Goal: Task Accomplishment & Management: Complete application form

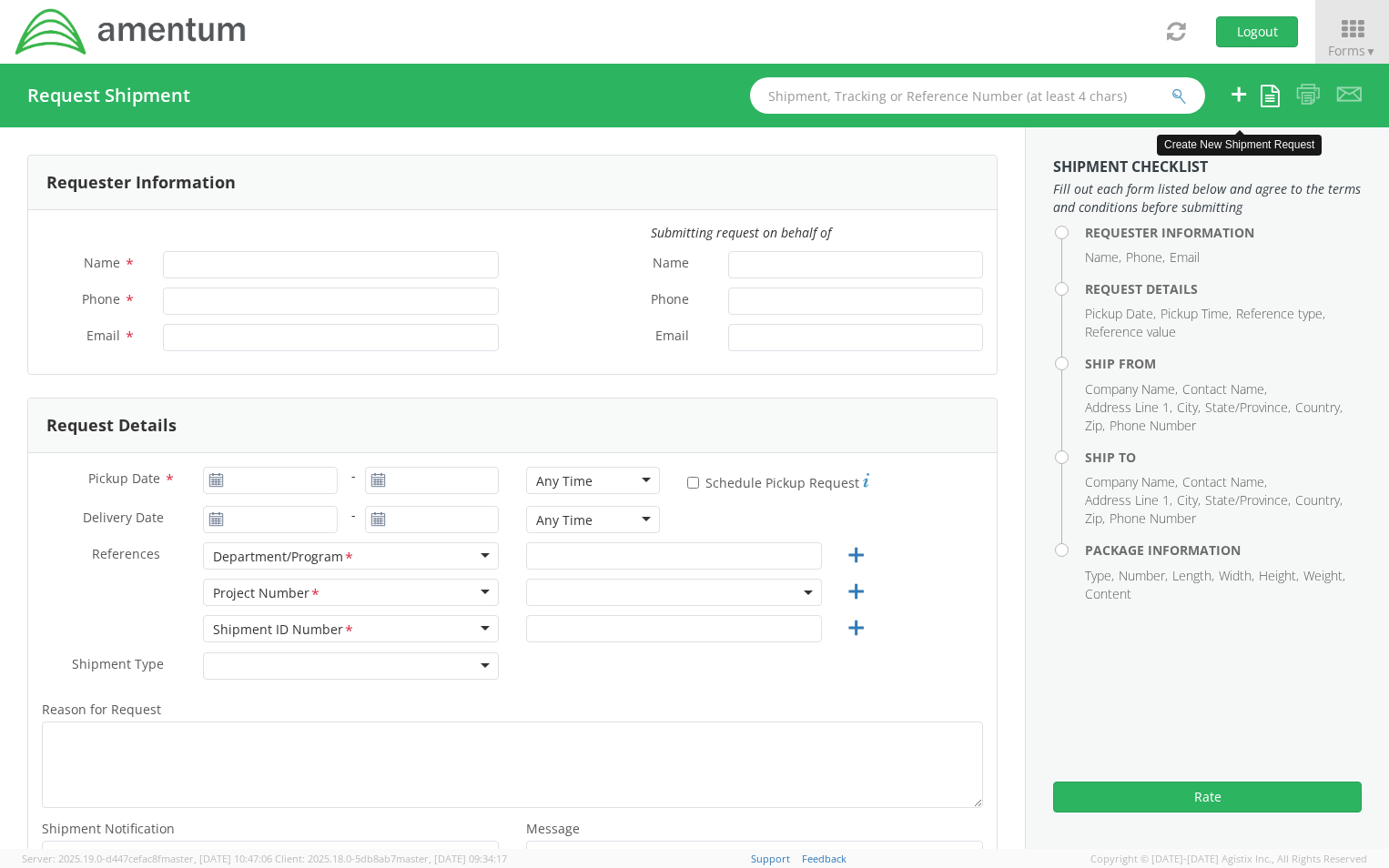
type input "[PERSON_NAME]"
type input "[PHONE_NUMBER]"
type input "[PERSON_NAME][EMAIL_ADDRESS][PERSON_NAME][DOMAIN_NAME]"
click at [1262, 99] on icon at bounding box center [1270, 95] width 20 height 21
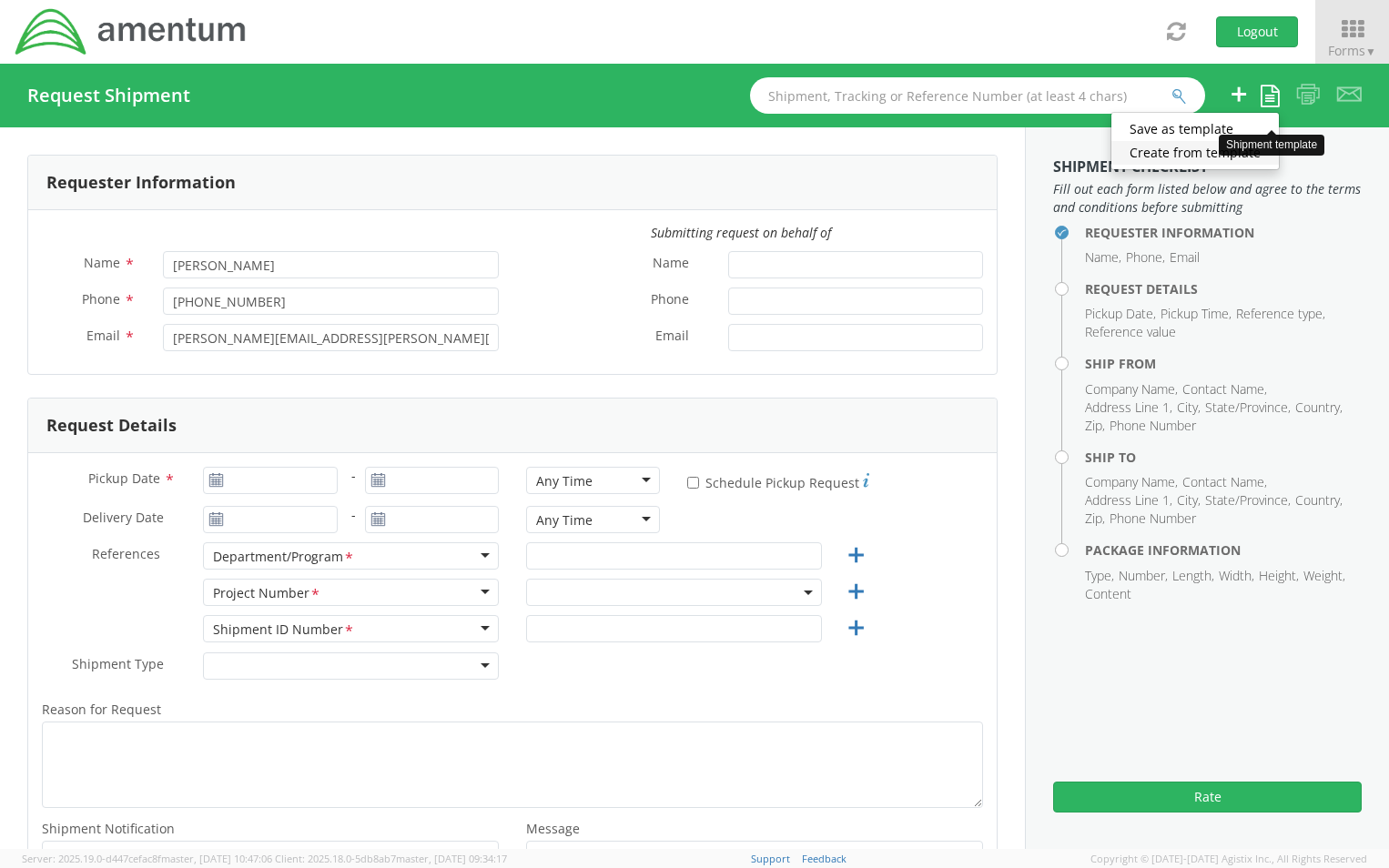
click at [1155, 150] on link "Create from template" at bounding box center [1195, 152] width 168 height 23
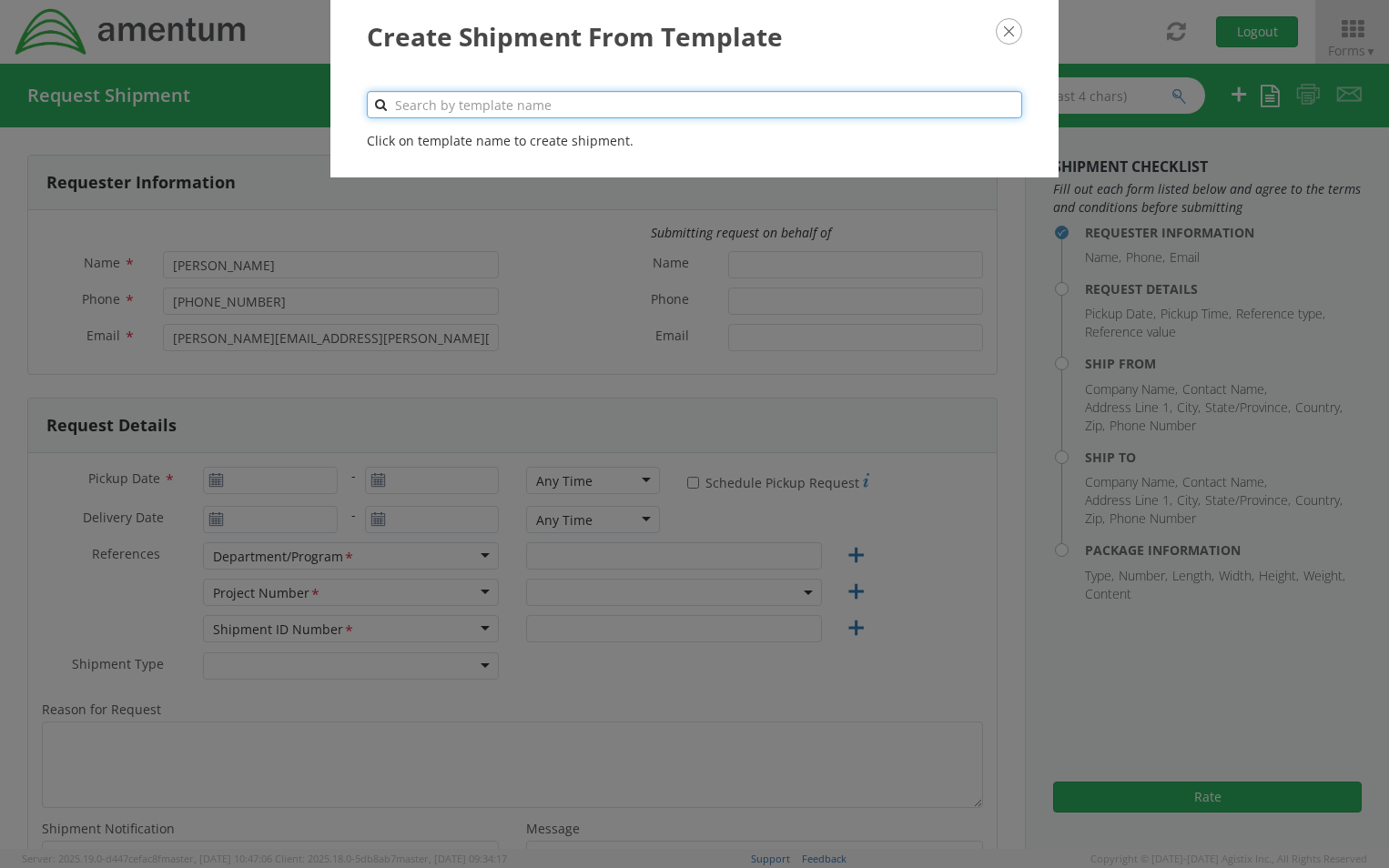
click at [476, 102] on input "text" at bounding box center [694, 104] width 655 height 27
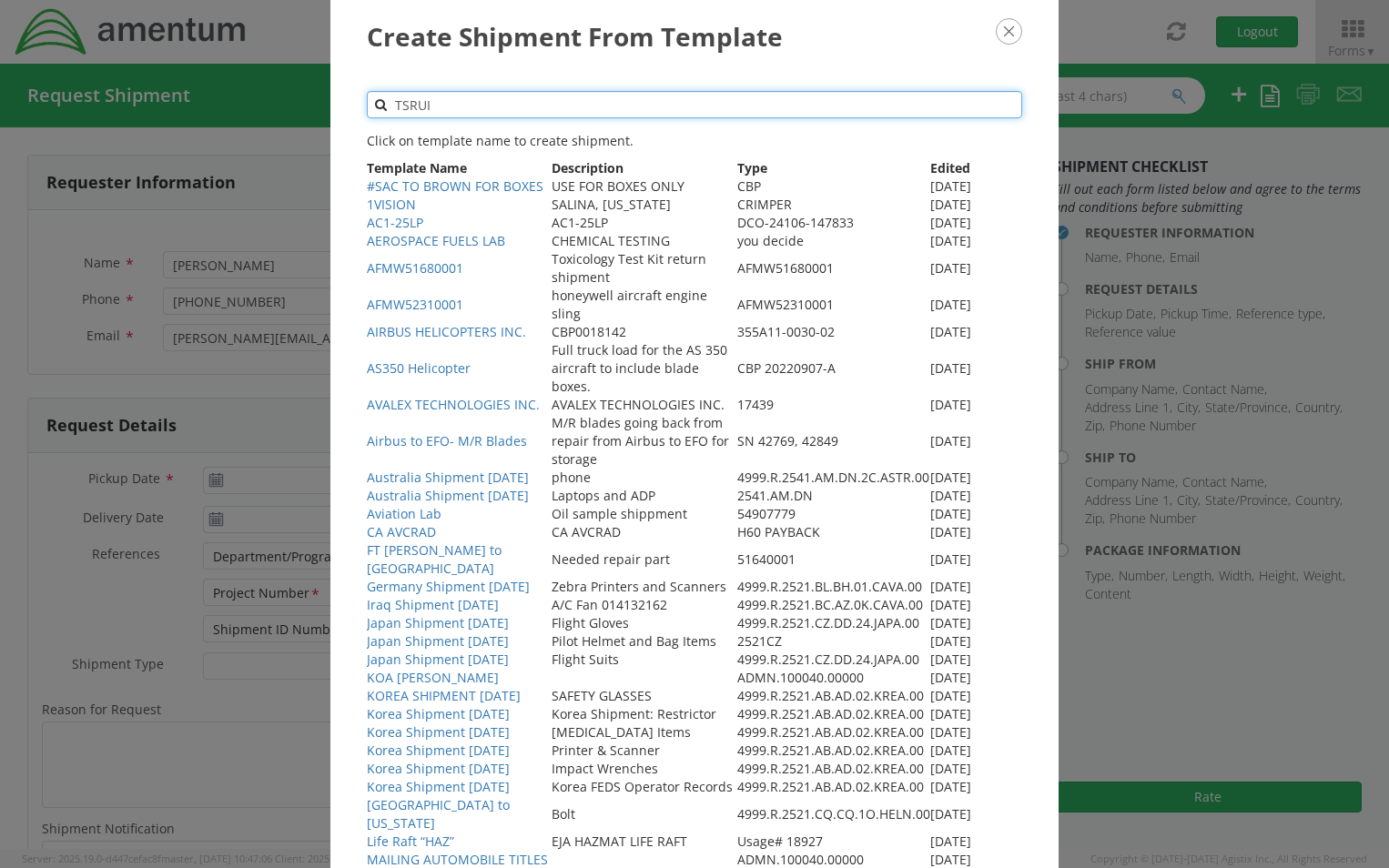
type input "TSRUIS"
select select "ADMN.100040.00000"
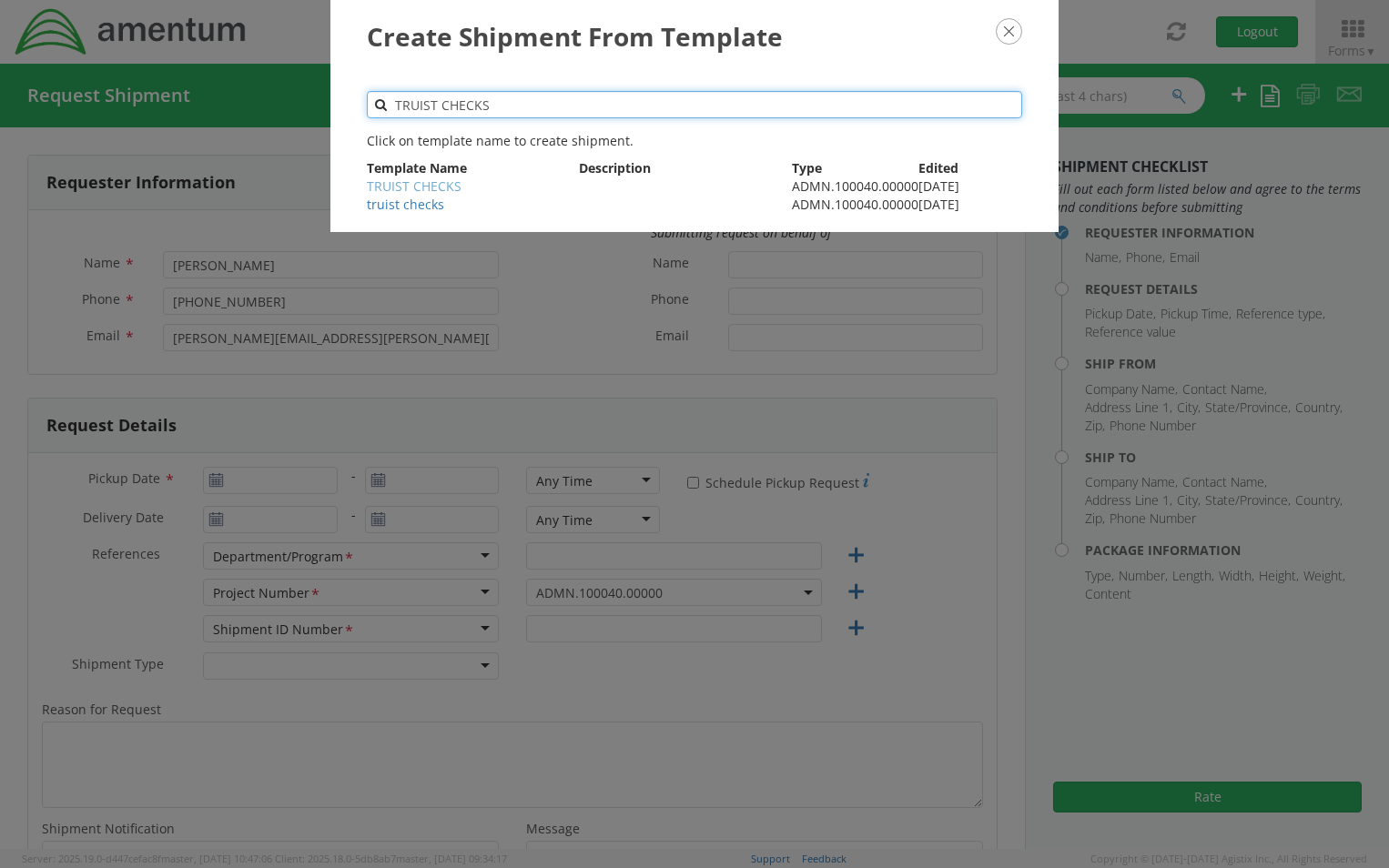
type input "TRUIST CHECKS"
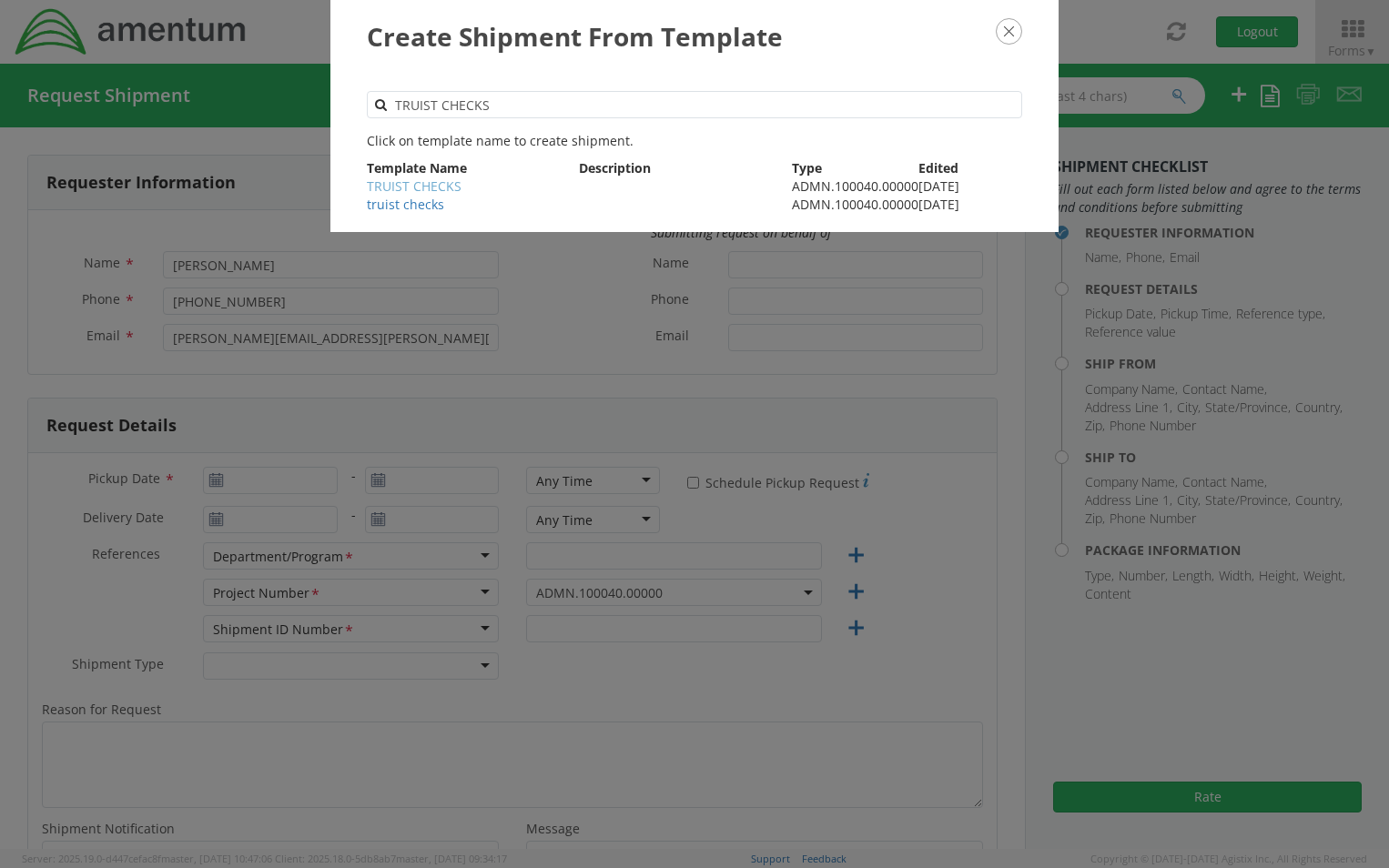
click at [444, 183] on link "TRUIST CHECKS" at bounding box center [415, 186] width 95 height 18
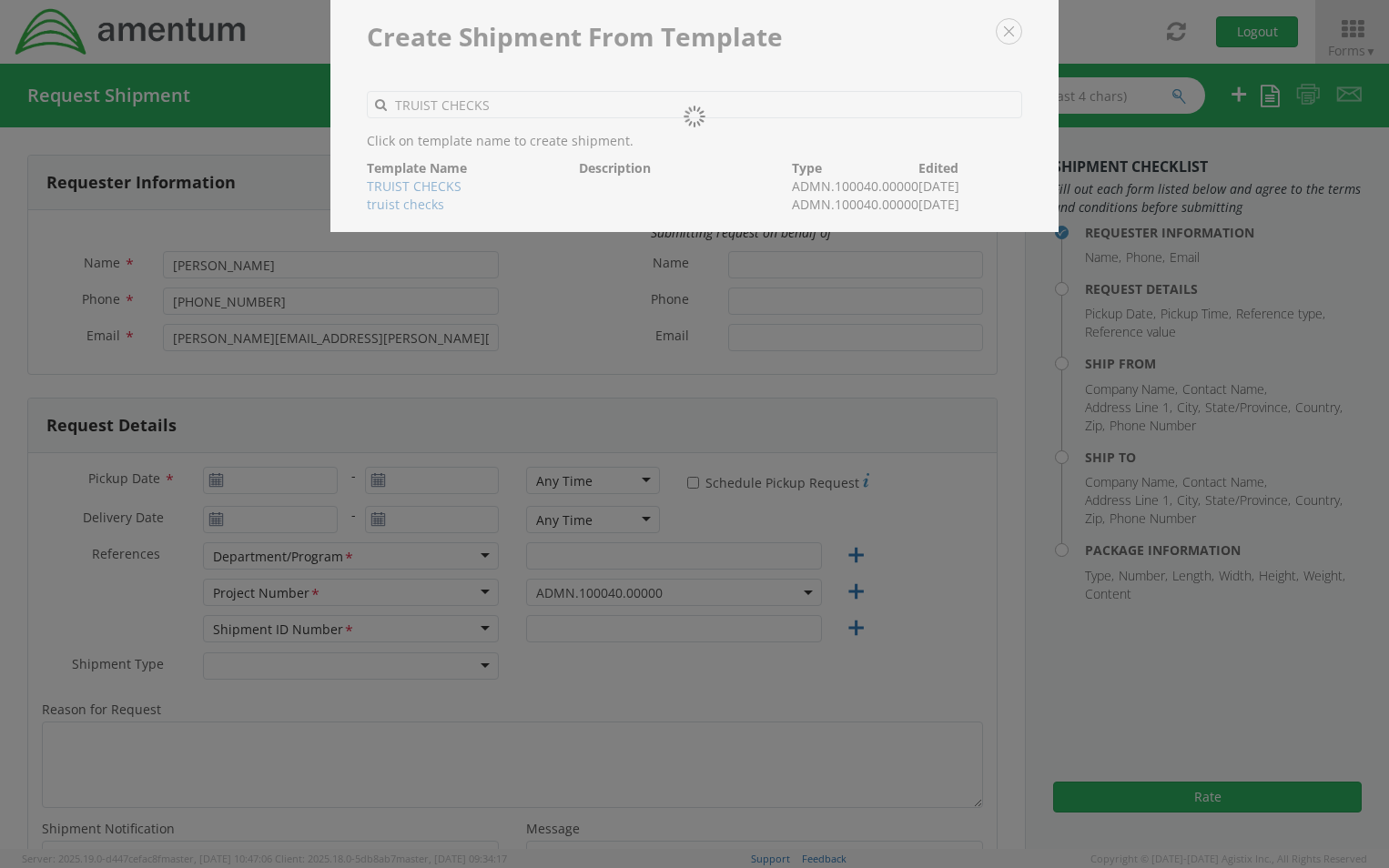
type input "13019443121"
type input "[DATE]"
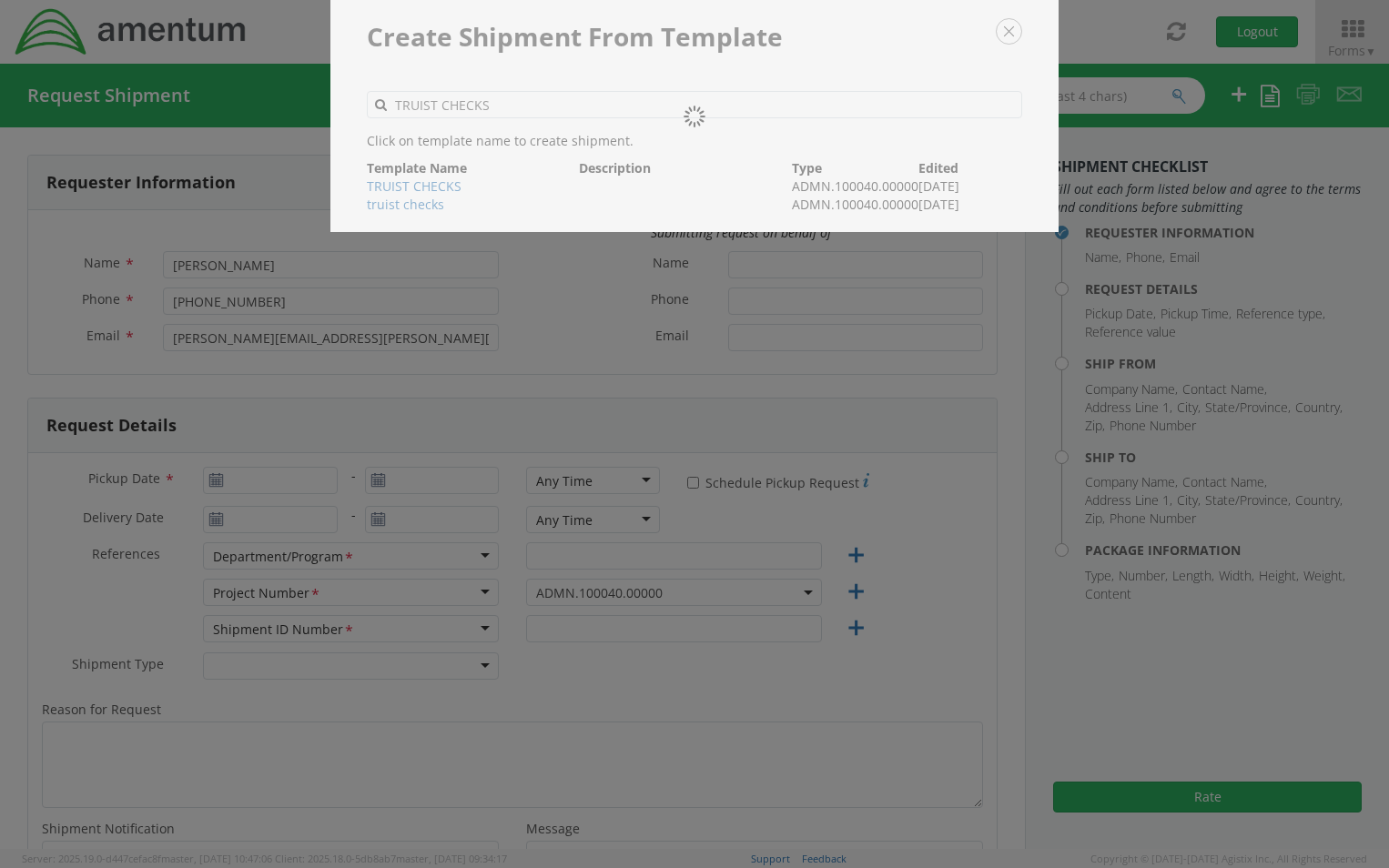
type input "GENERAL [PERSON_NAME]"
type input "Regular"
type textarea "Mail Checks to Truist Bank."
select select
type input "Amentum Services, Inc."
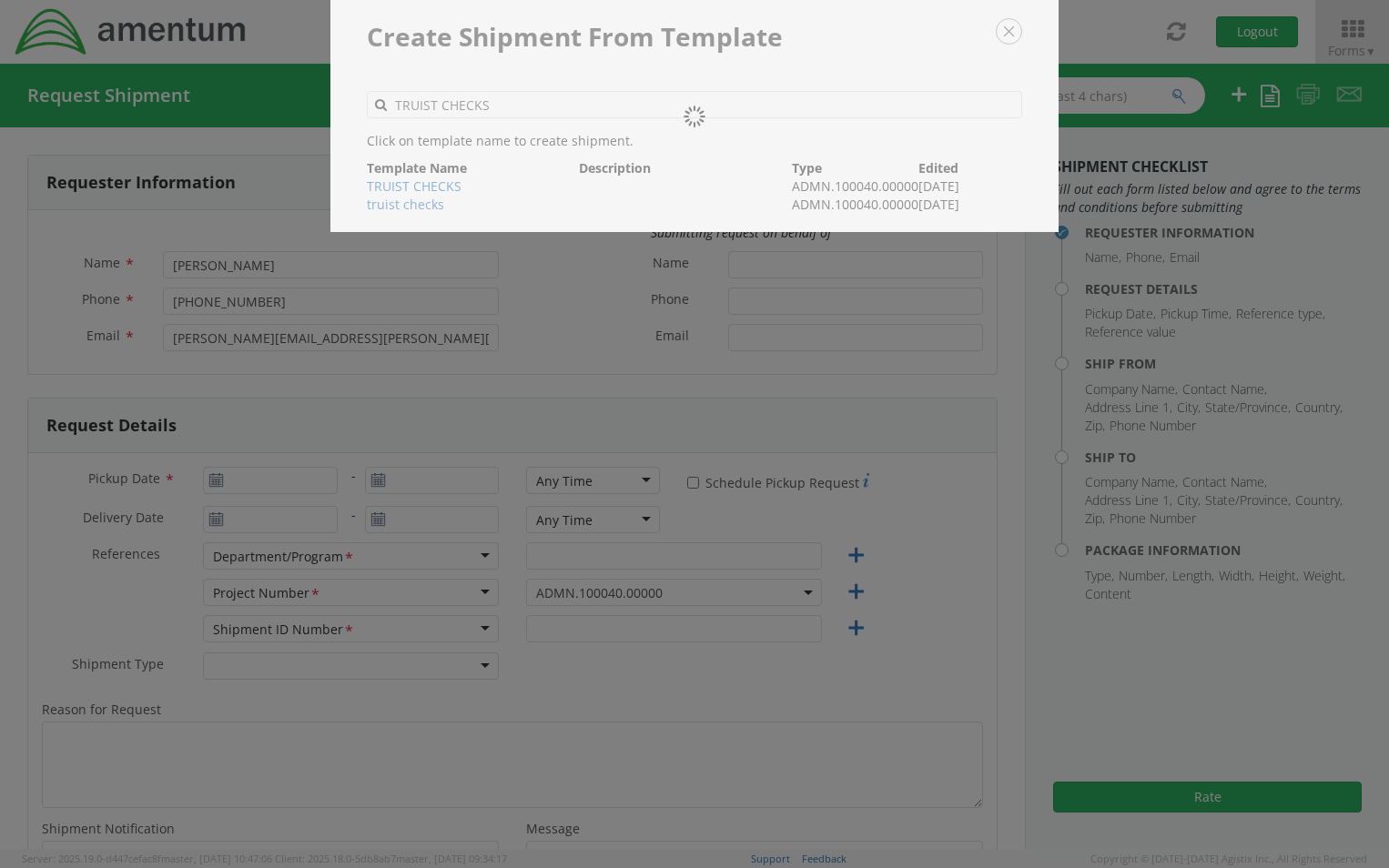
type input "[STREET_ADDRESS][PERSON_NAME]"
type input "Suite 200"
type input "[GEOGRAPHIC_DATA]"
type input "20876"
type input "[PERSON_NAME]"
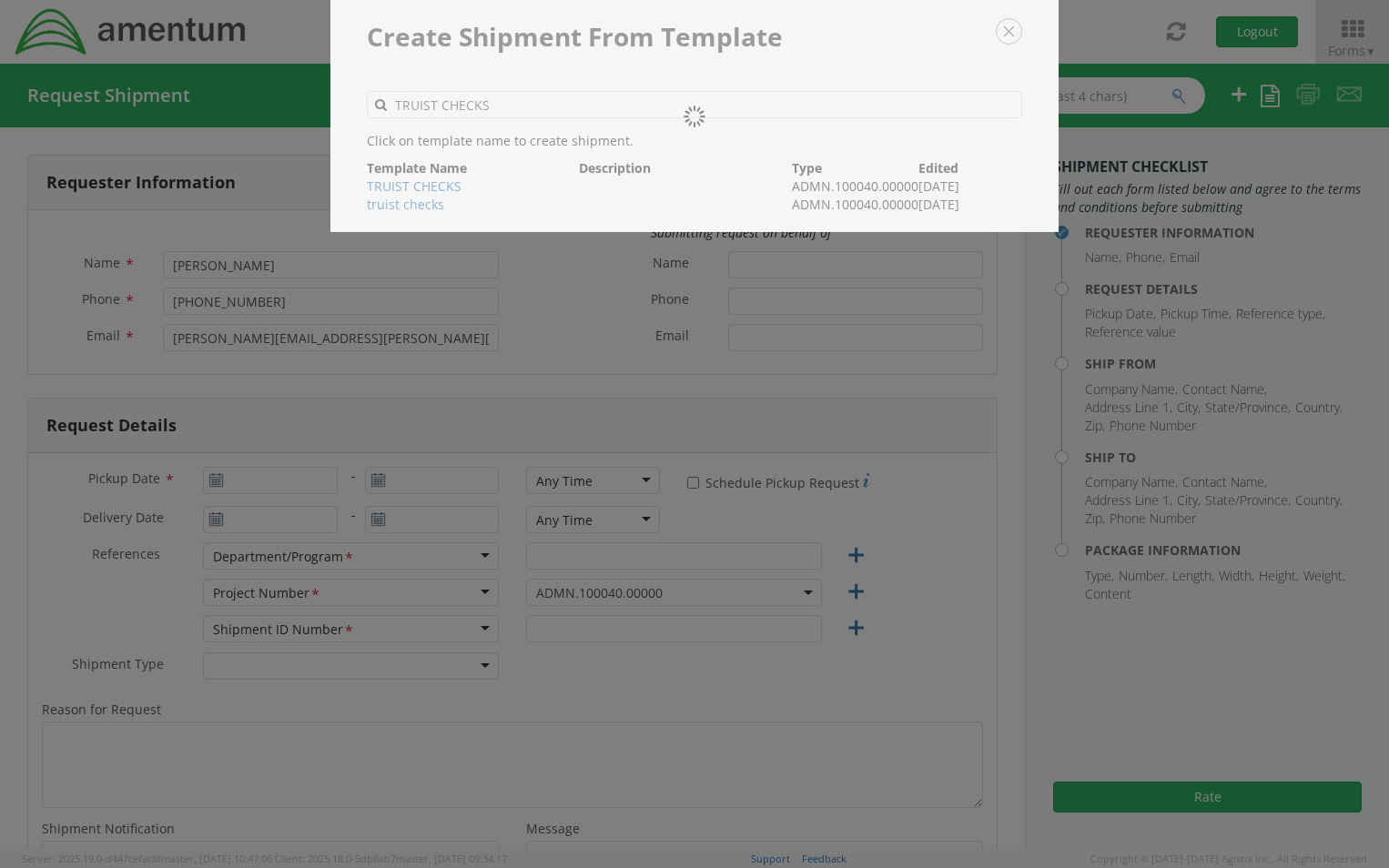
type input "2404463530"
type input "[PERSON_NAME][EMAIL_ADDRESS][PERSON_NAME][DOMAIN_NAME]"
select select
type input "Amentum"
type input "C/O TRUIST"
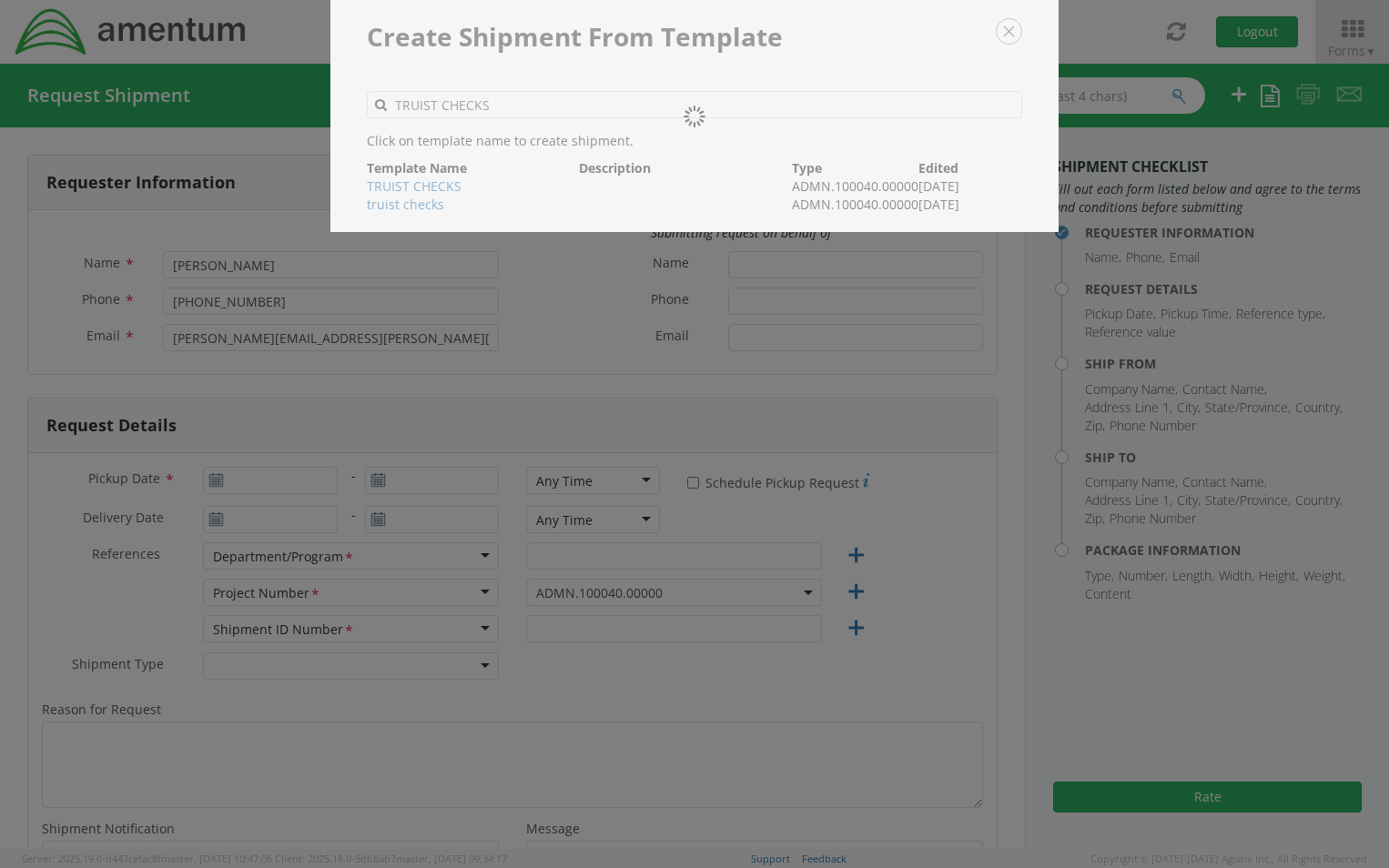
type input "[STREET_ADDRESS]"
type input "STOCKBRIDGE"
type input "30281"
type input "LOCKBOX 116323"
type input "[PHONE_NUMBER]"
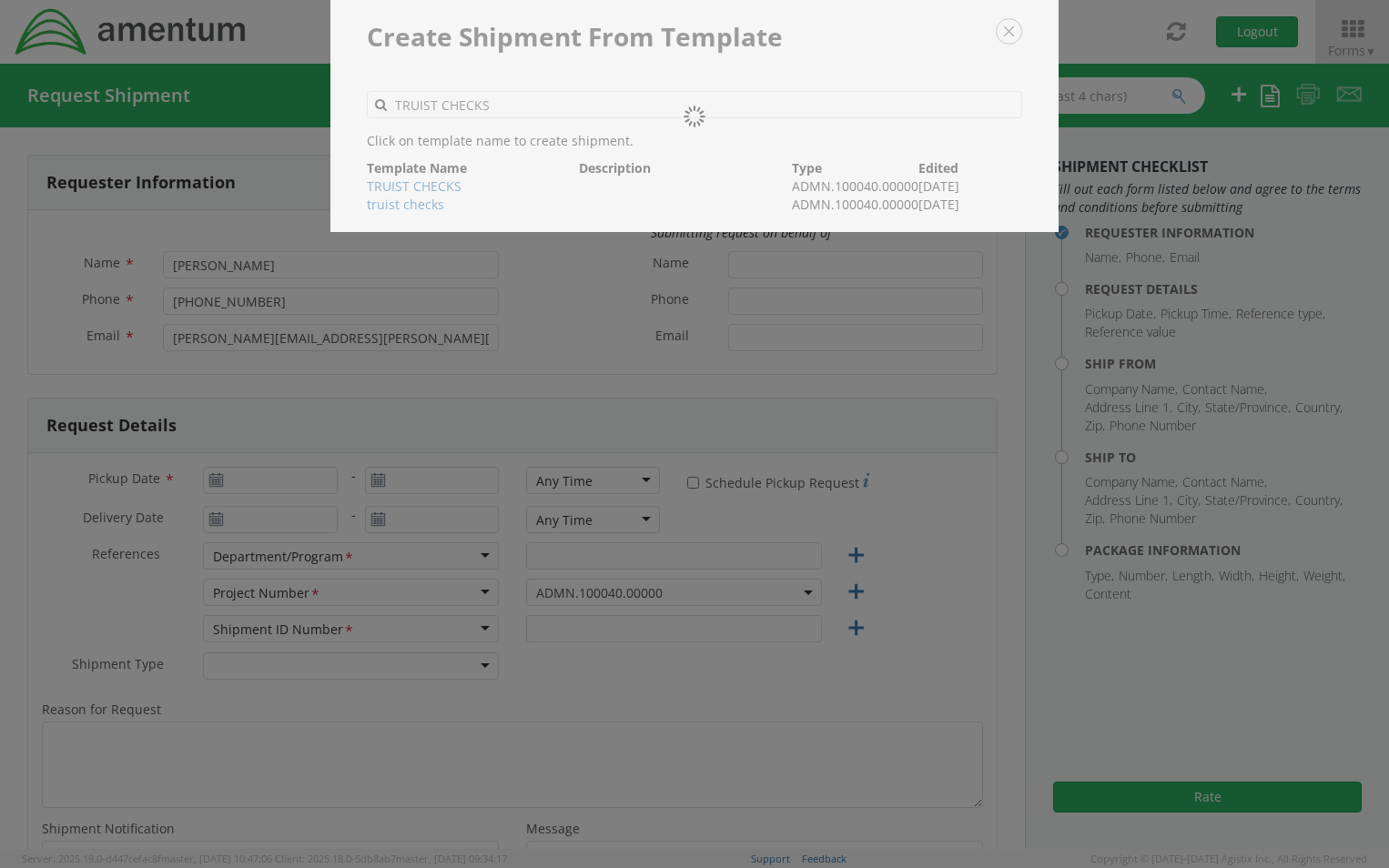
type input "1"
type input "9.5"
type input "12.5"
type input "0.25"
type input "1"
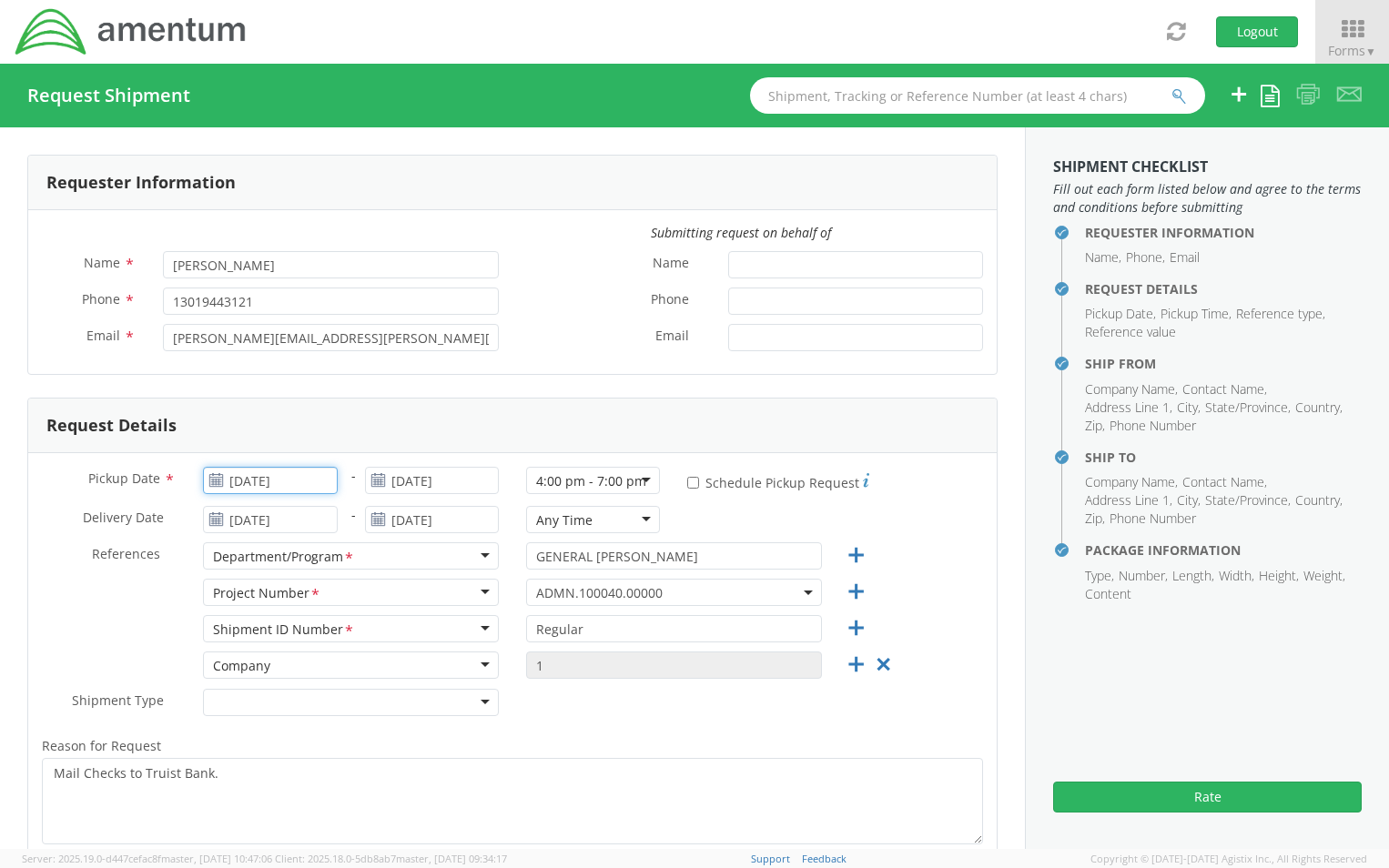
click at [323, 486] on input "[DATE]" at bounding box center [270, 480] width 134 height 27
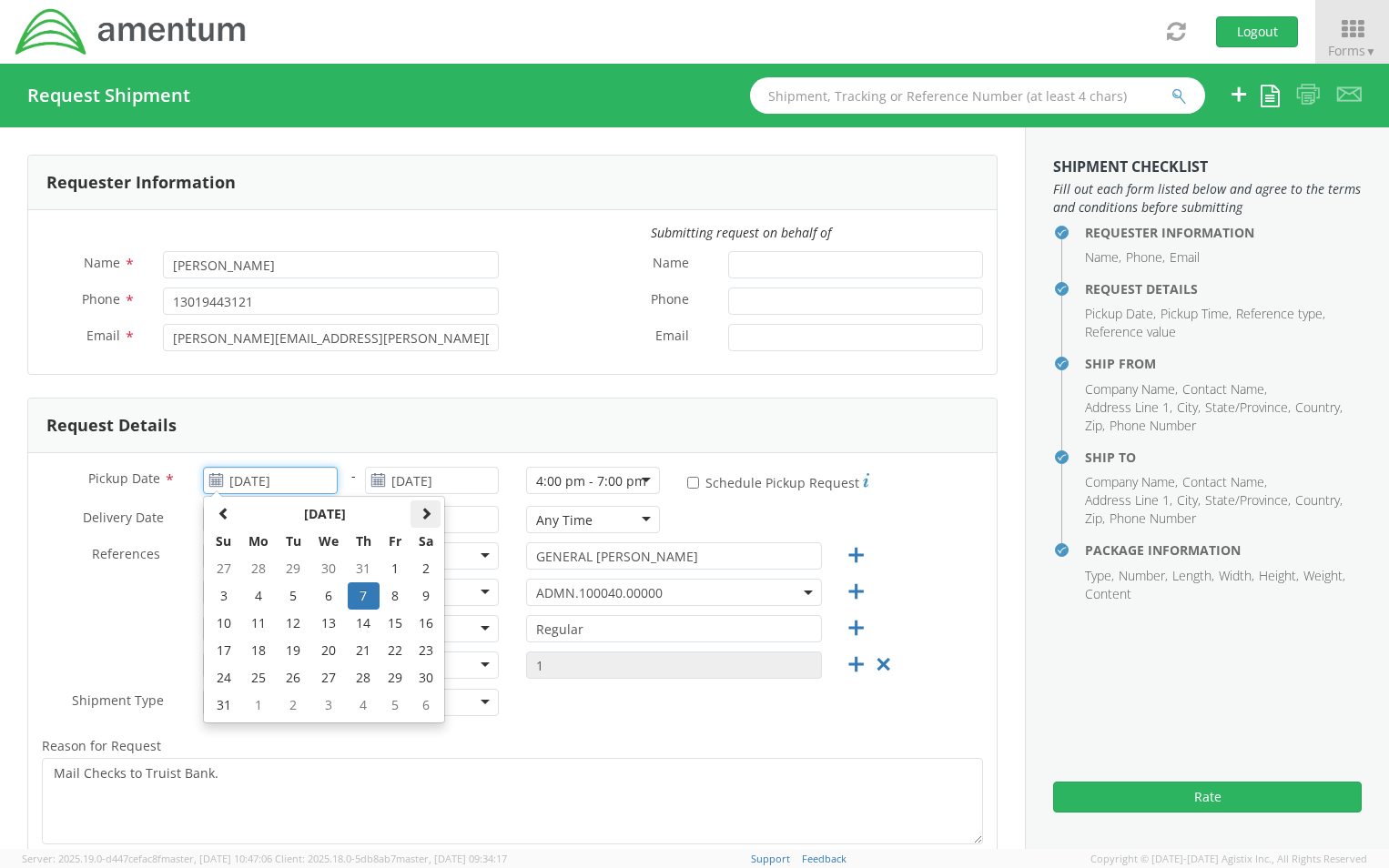
click at [419, 516] on span at bounding box center [426, 513] width 13 height 13
click at [401, 623] on td "19" at bounding box center [394, 623] width 31 height 27
type input "[DATE]"
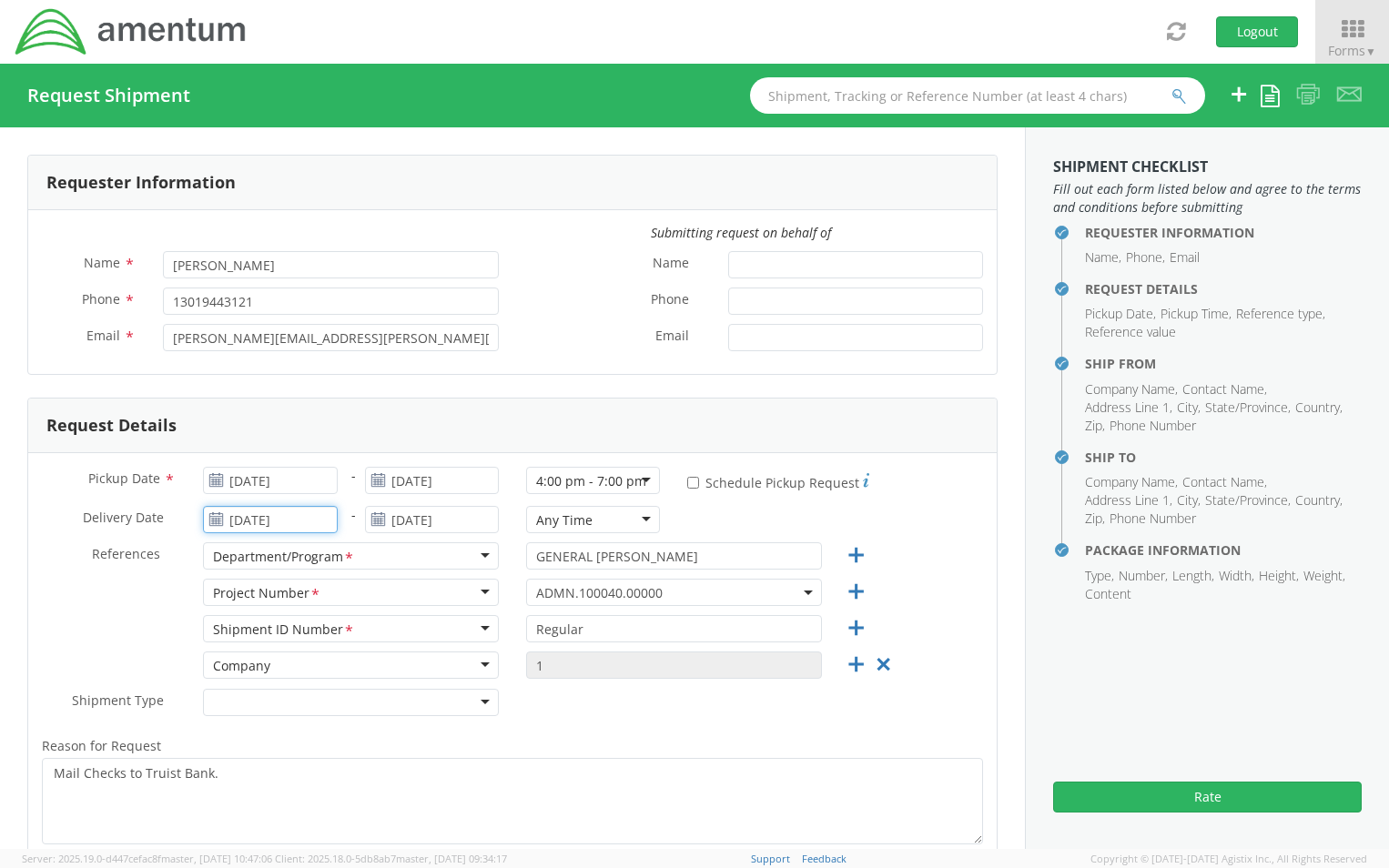
click at [328, 513] on input "[DATE]" at bounding box center [270, 519] width 134 height 27
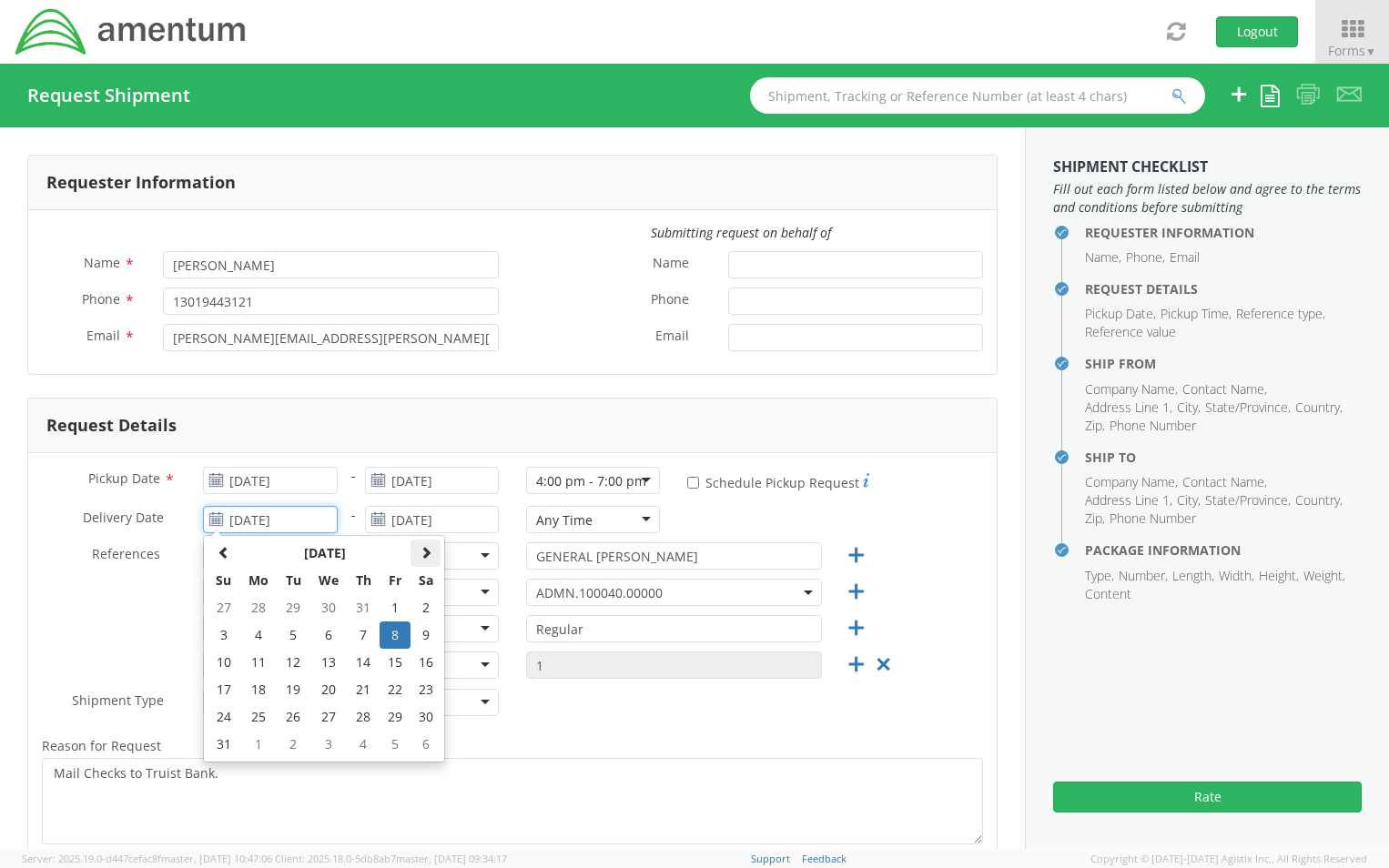
click at [428, 550] on span at bounding box center [426, 552] width 13 height 13
click at [260, 686] on td "22" at bounding box center [258, 689] width 38 height 27
type input "[DATE]"
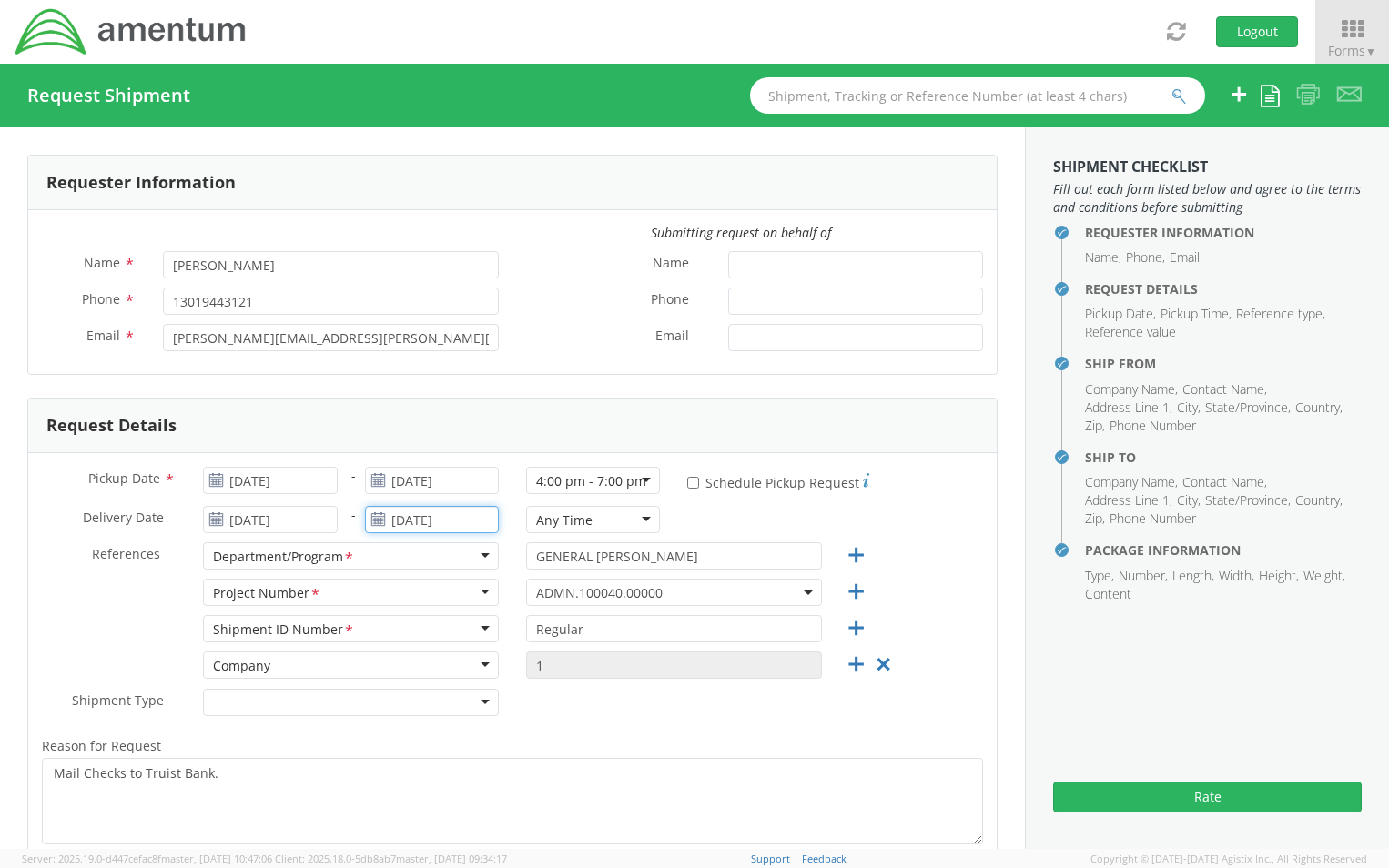
click at [481, 524] on input "[DATE]" at bounding box center [432, 519] width 134 height 27
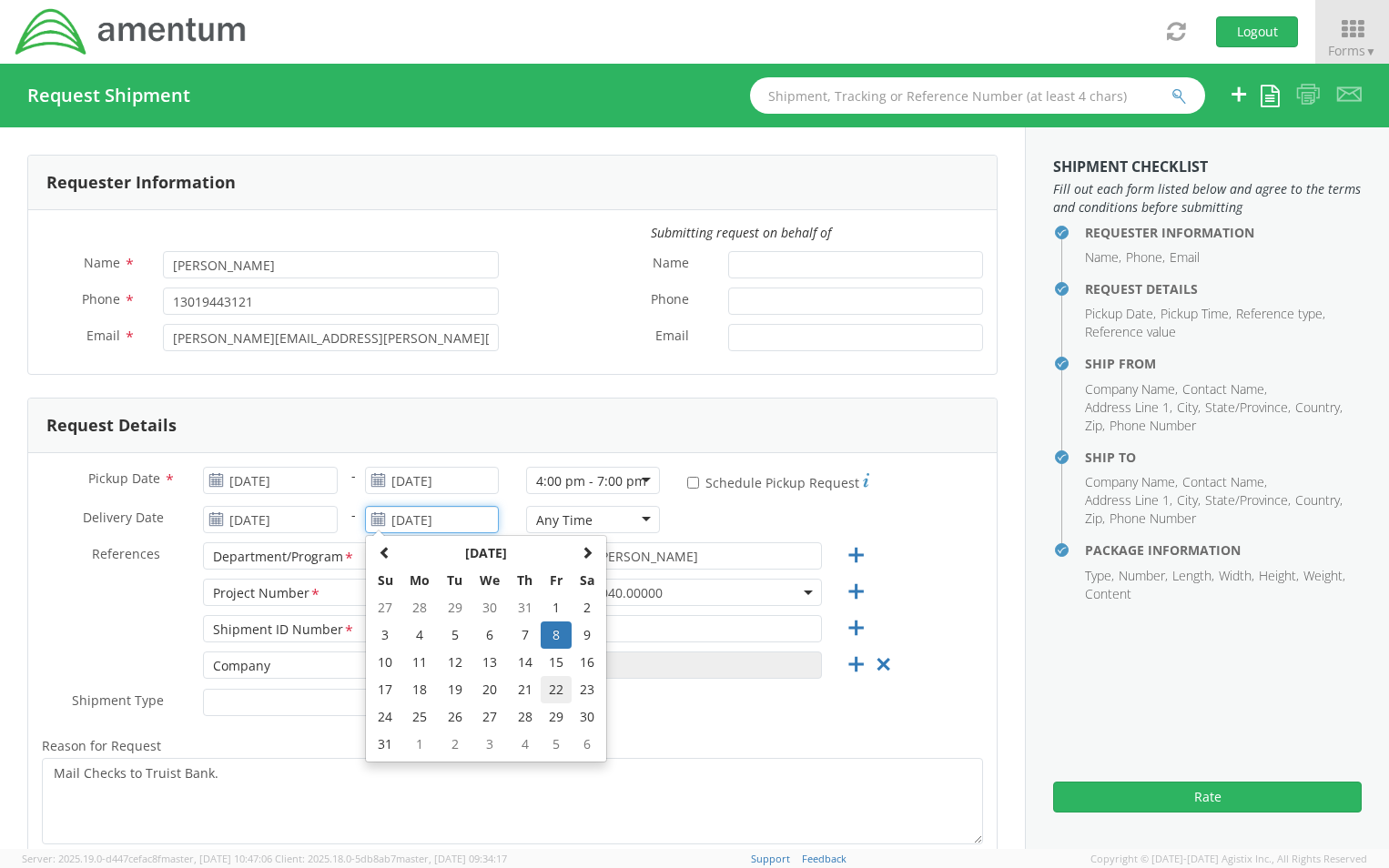
click at [551, 684] on td "22" at bounding box center [555, 689] width 31 height 27
click at [462, 522] on input "[DATE]" at bounding box center [432, 519] width 134 height 27
click at [588, 551] on span at bounding box center [587, 552] width 13 height 13
click at [418, 688] on td "22" at bounding box center [420, 689] width 38 height 27
type input "[DATE]"
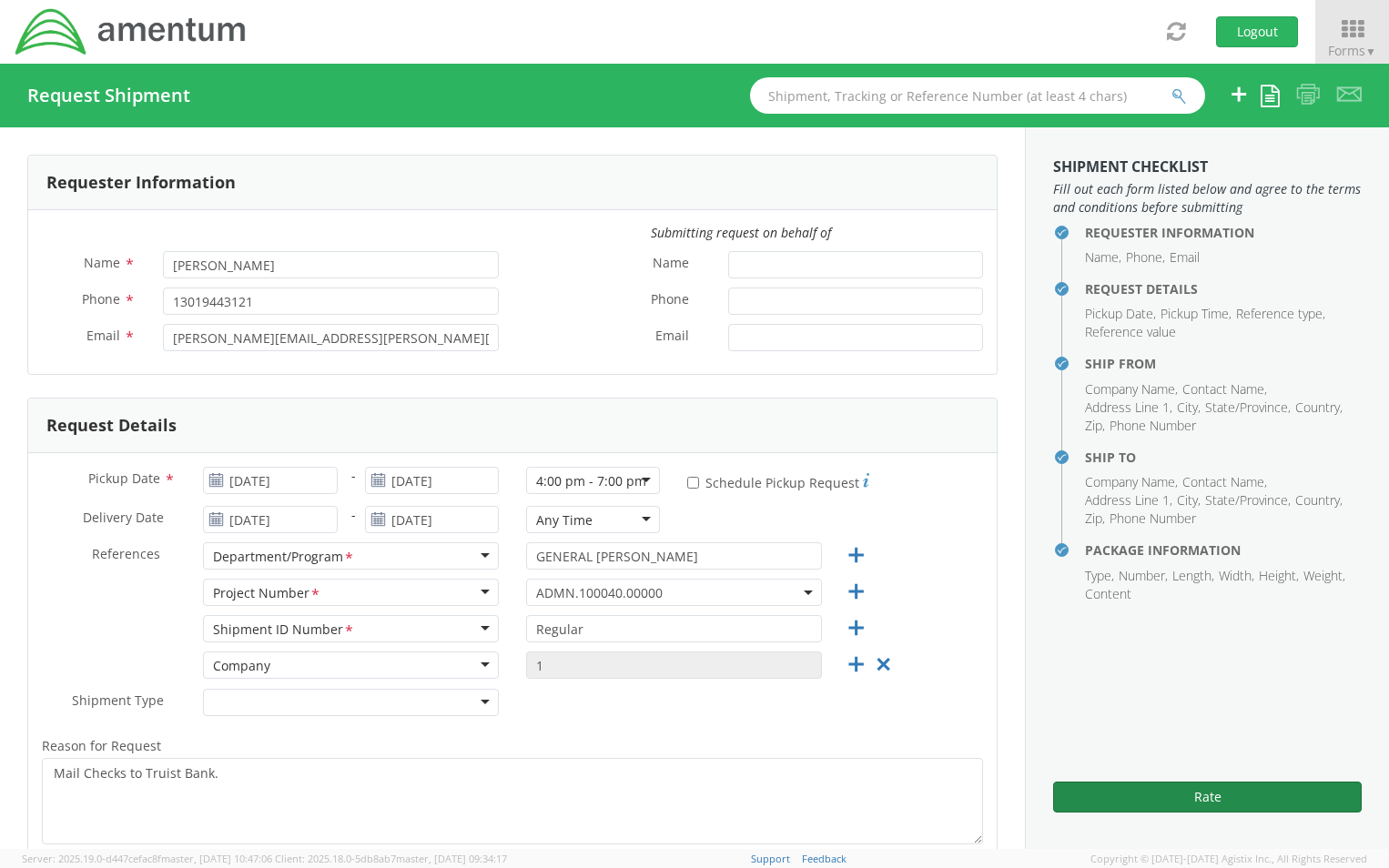
click at [1217, 796] on button "Rate" at bounding box center [1206, 796] width 308 height 31
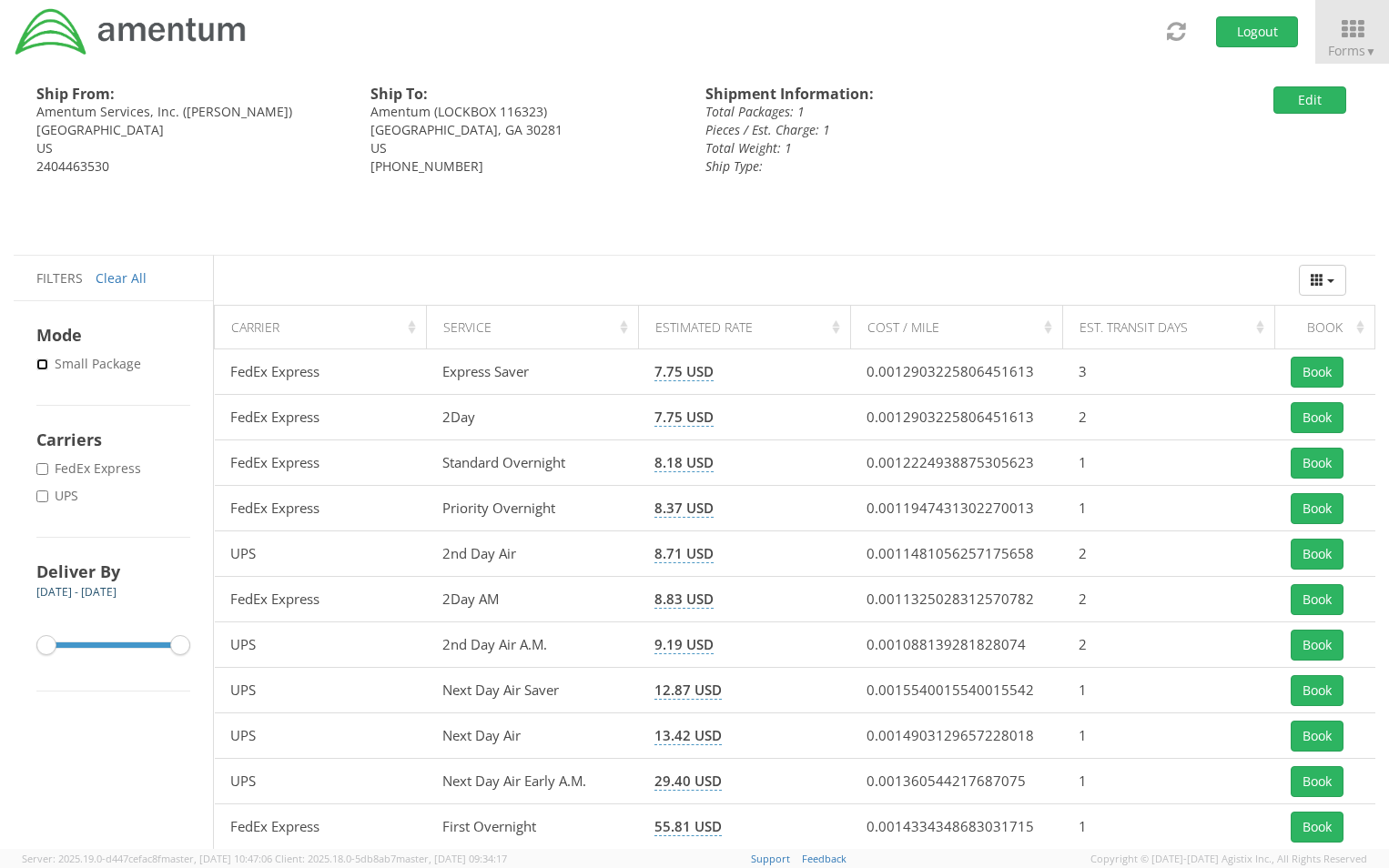
click at [39, 366] on input "* Small Package" at bounding box center [42, 364] width 12 height 12
checkbox input "true"
click at [45, 473] on input "* FedEx Express" at bounding box center [42, 468] width 12 height 12
checkbox input "true"
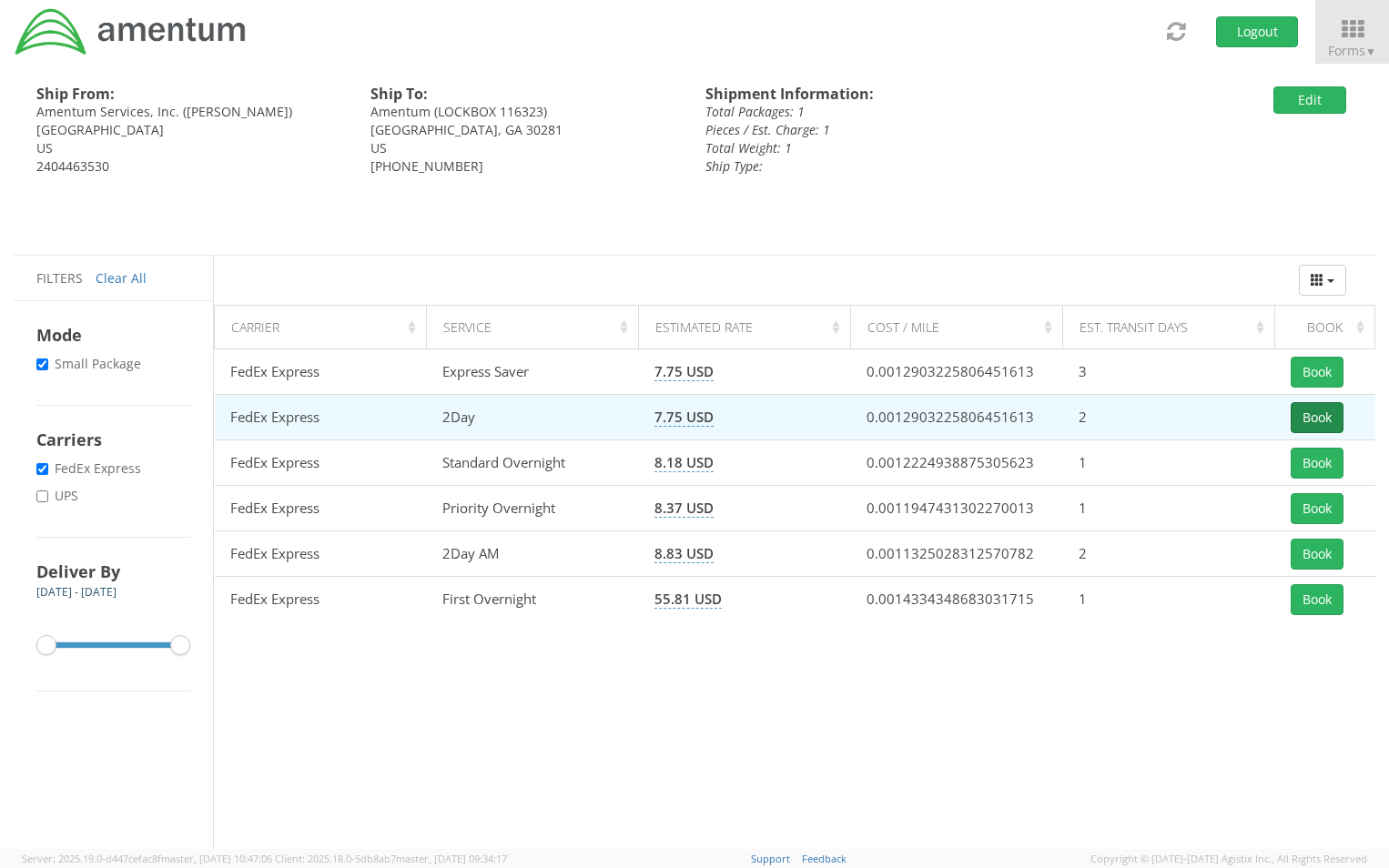
click at [1316, 414] on button "Book" at bounding box center [1316, 417] width 53 height 31
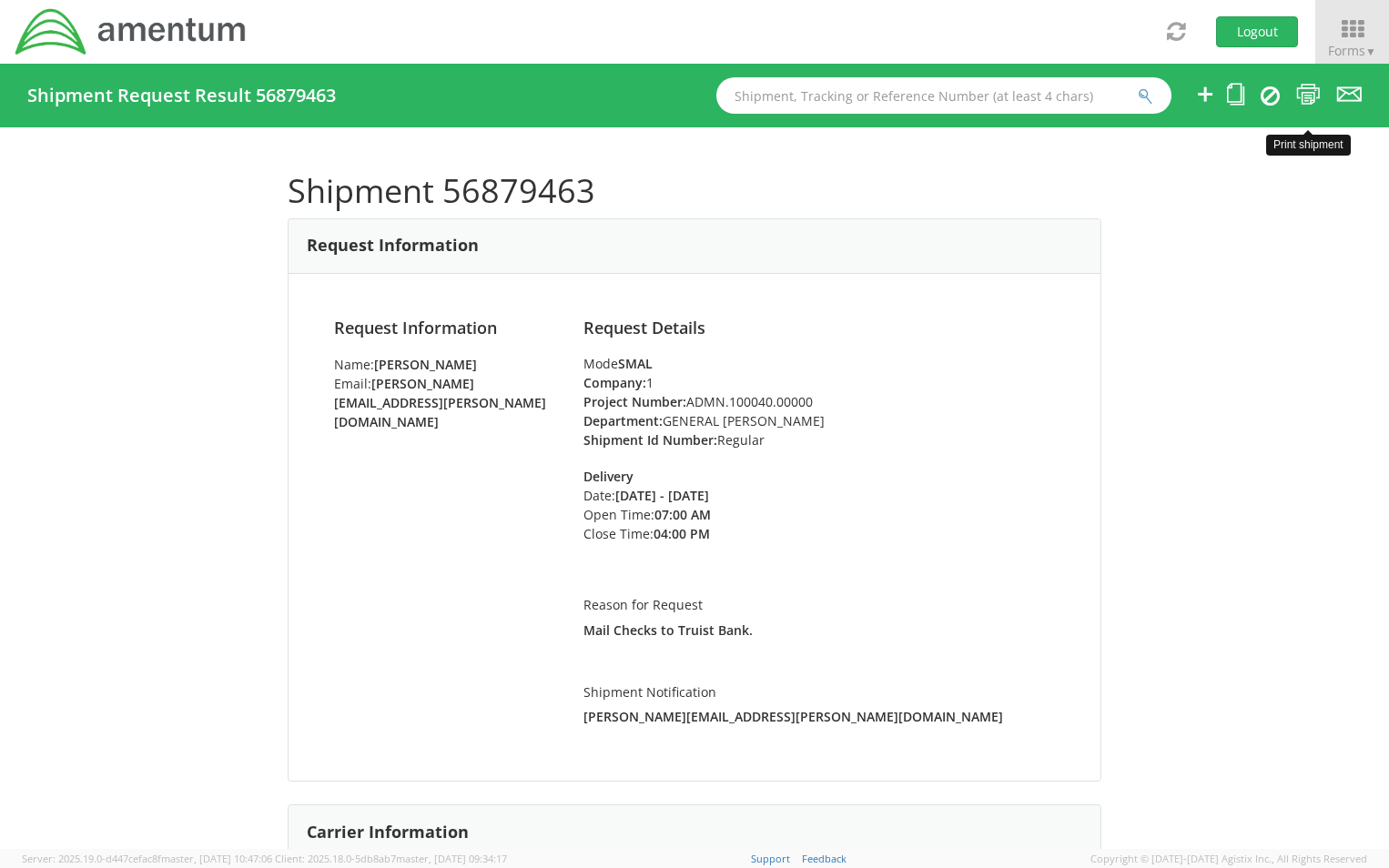
click at [1300, 92] on icon at bounding box center [1308, 94] width 24 height 22
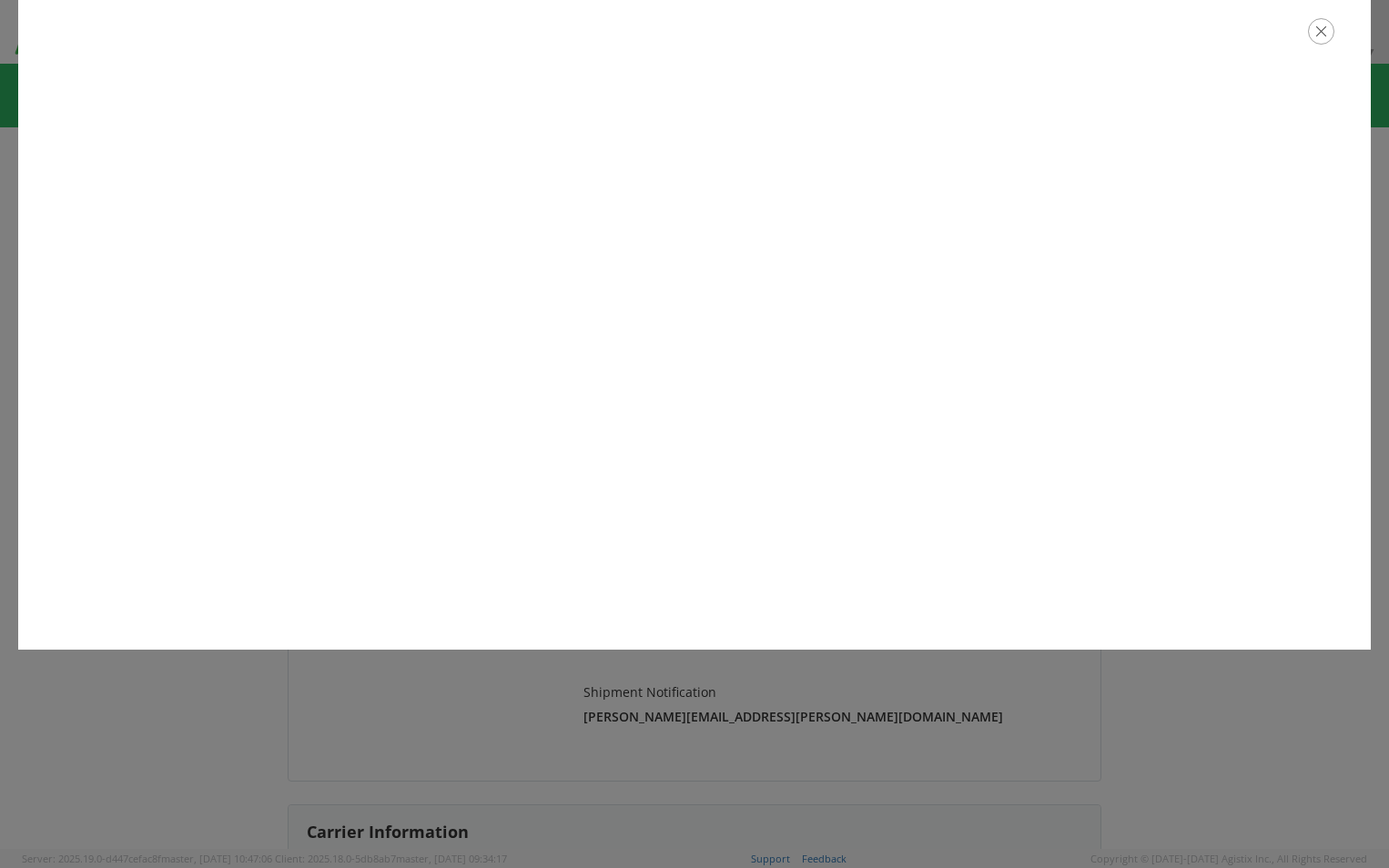
click at [1323, 30] on icon "button" at bounding box center [1321, 32] width 26 height 26
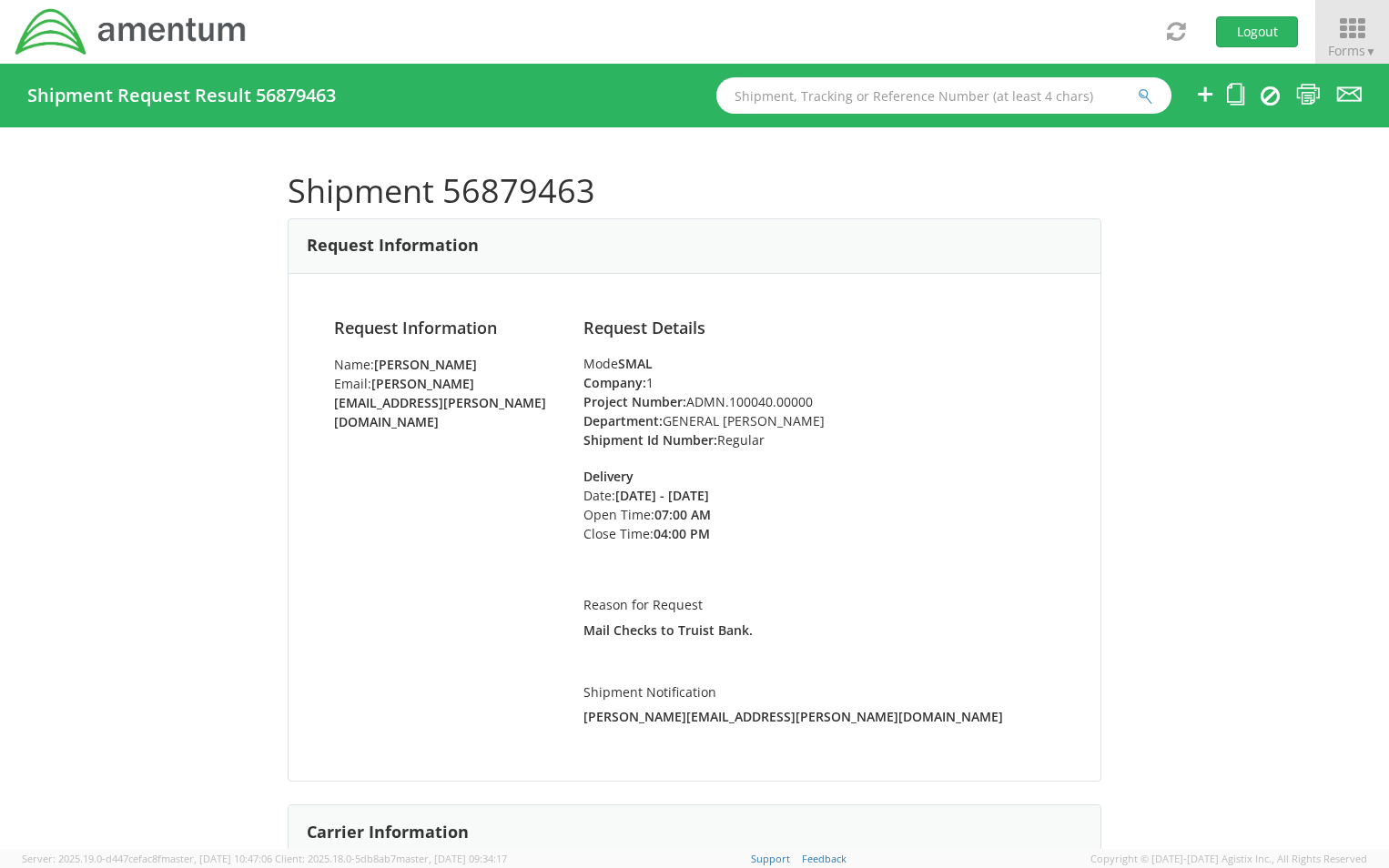
click at [1350, 51] on span "Forms ▼" at bounding box center [1352, 50] width 48 height 18
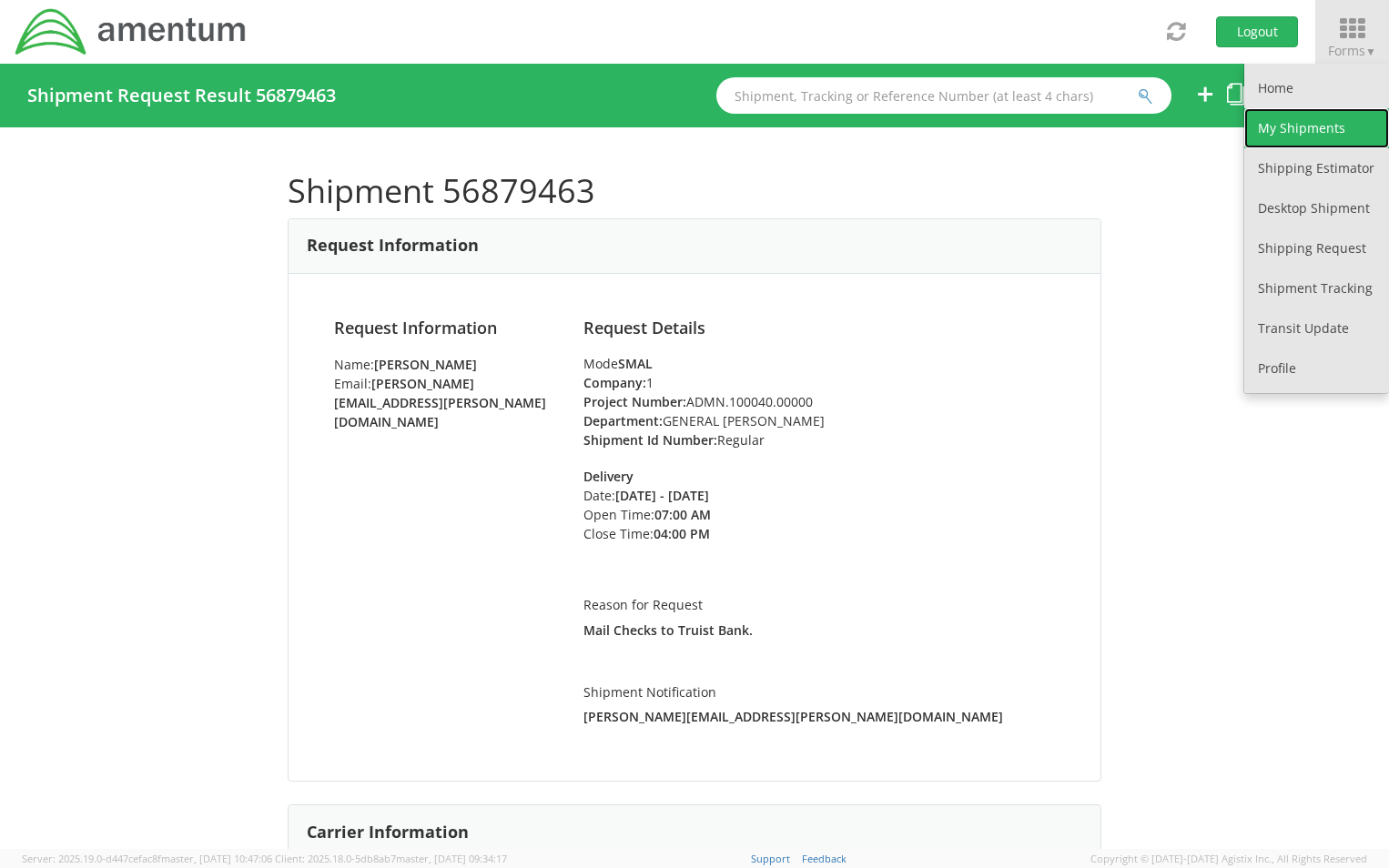
click at [1311, 124] on link "My Shipments" at bounding box center [1316, 128] width 144 height 40
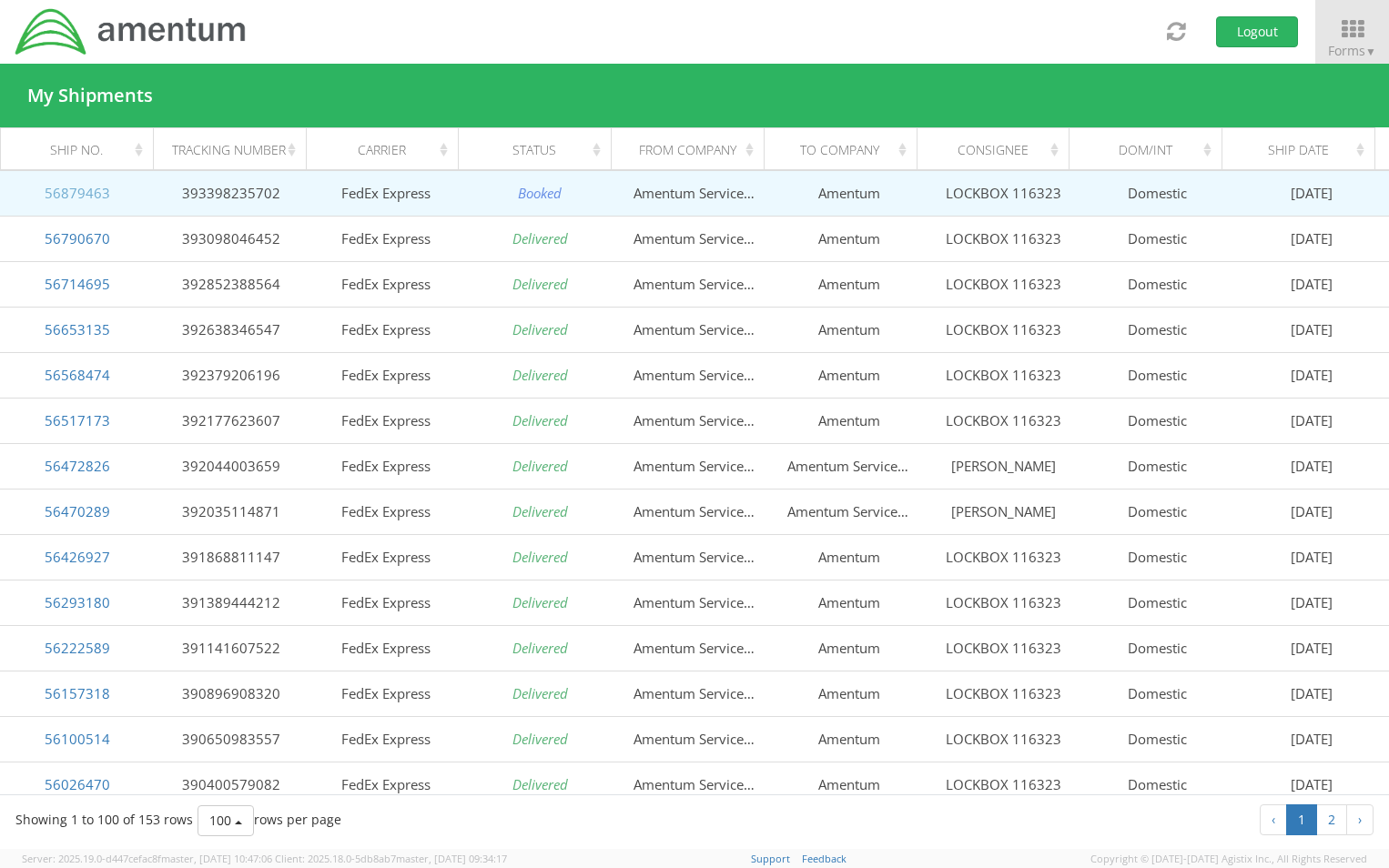
click at [84, 193] on link "56879463" at bounding box center [77, 193] width 65 height 19
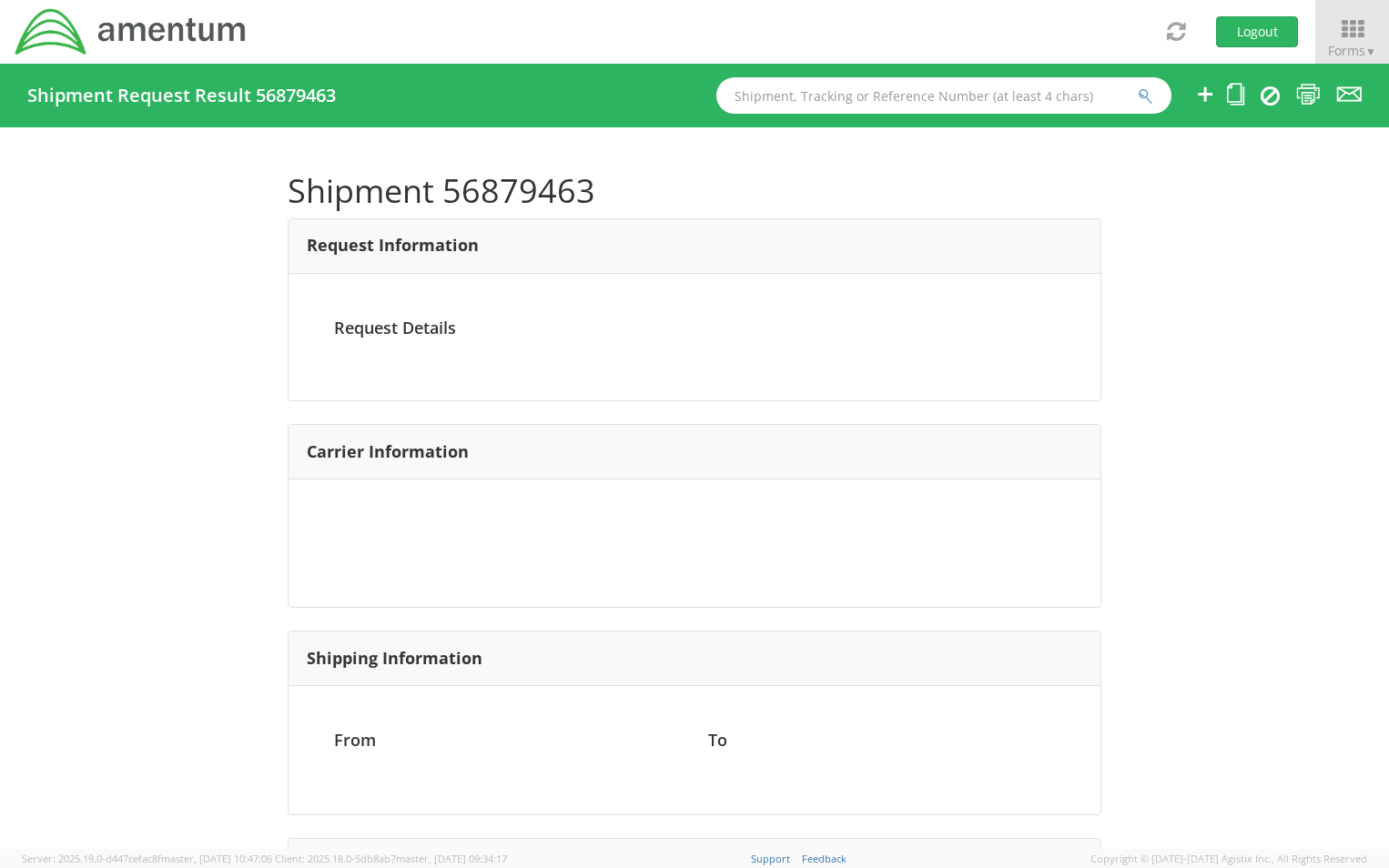
click at [84, 193] on div at bounding box center [694, 434] width 1389 height 868
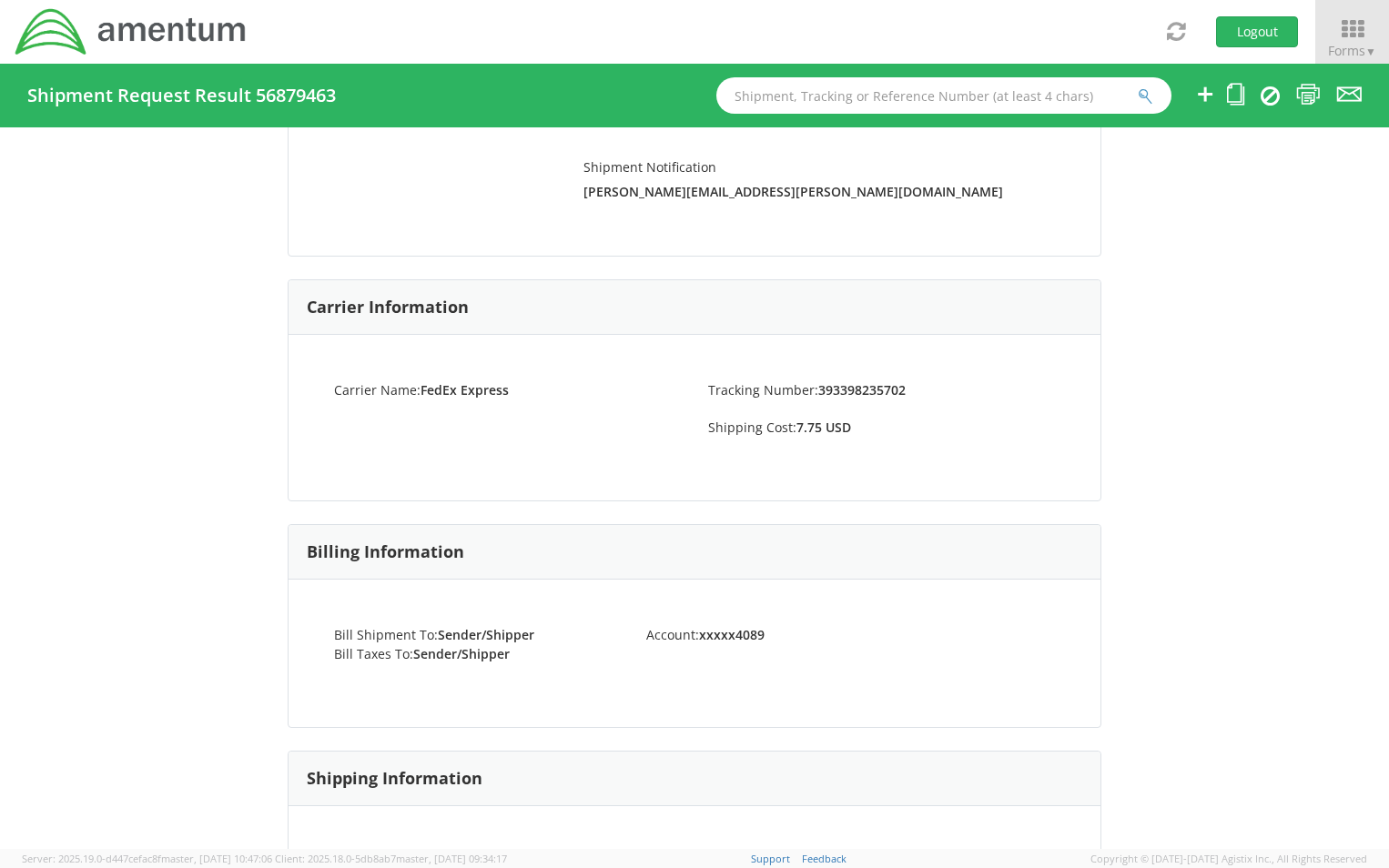
scroll to position [70, 0]
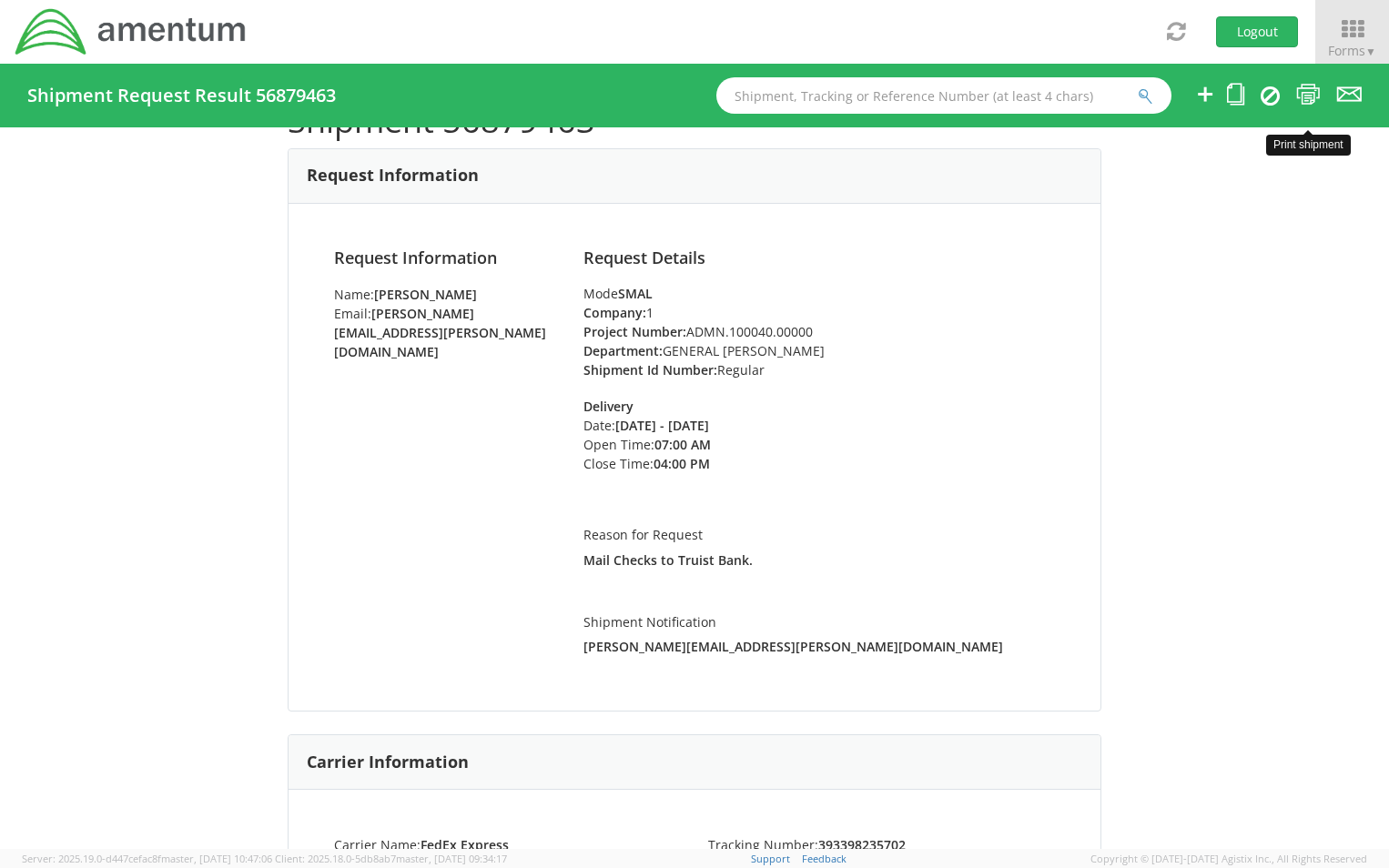
click at [1308, 91] on icon at bounding box center [1308, 94] width 24 height 22
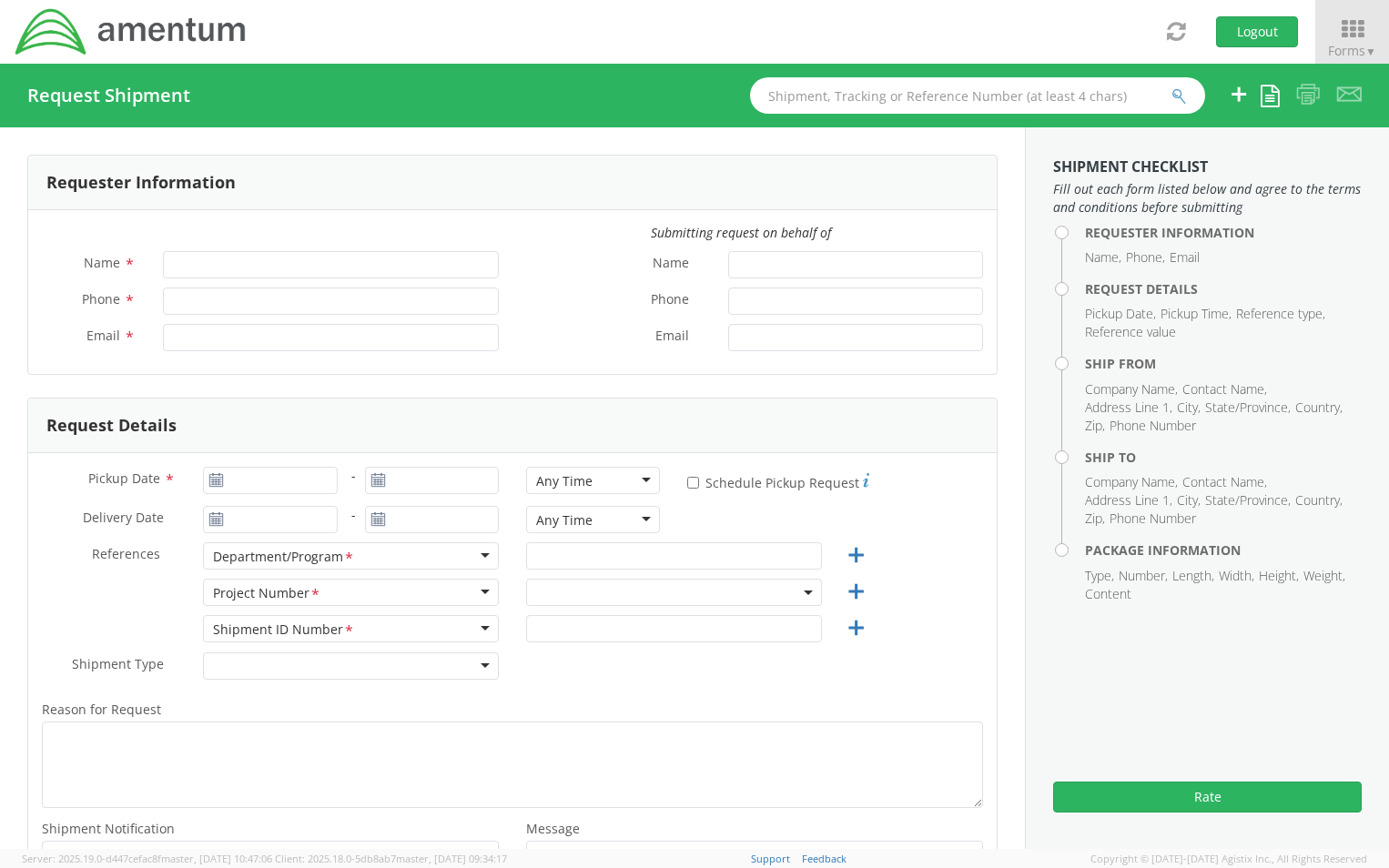
type input "Katherine Fidder"
type input "[PHONE_NUMBER]"
type input "[PERSON_NAME][EMAIL_ADDRESS][PERSON_NAME][DOMAIN_NAME]"
click at [1341, 49] on span "Forms ▼" at bounding box center [1352, 50] width 48 height 18
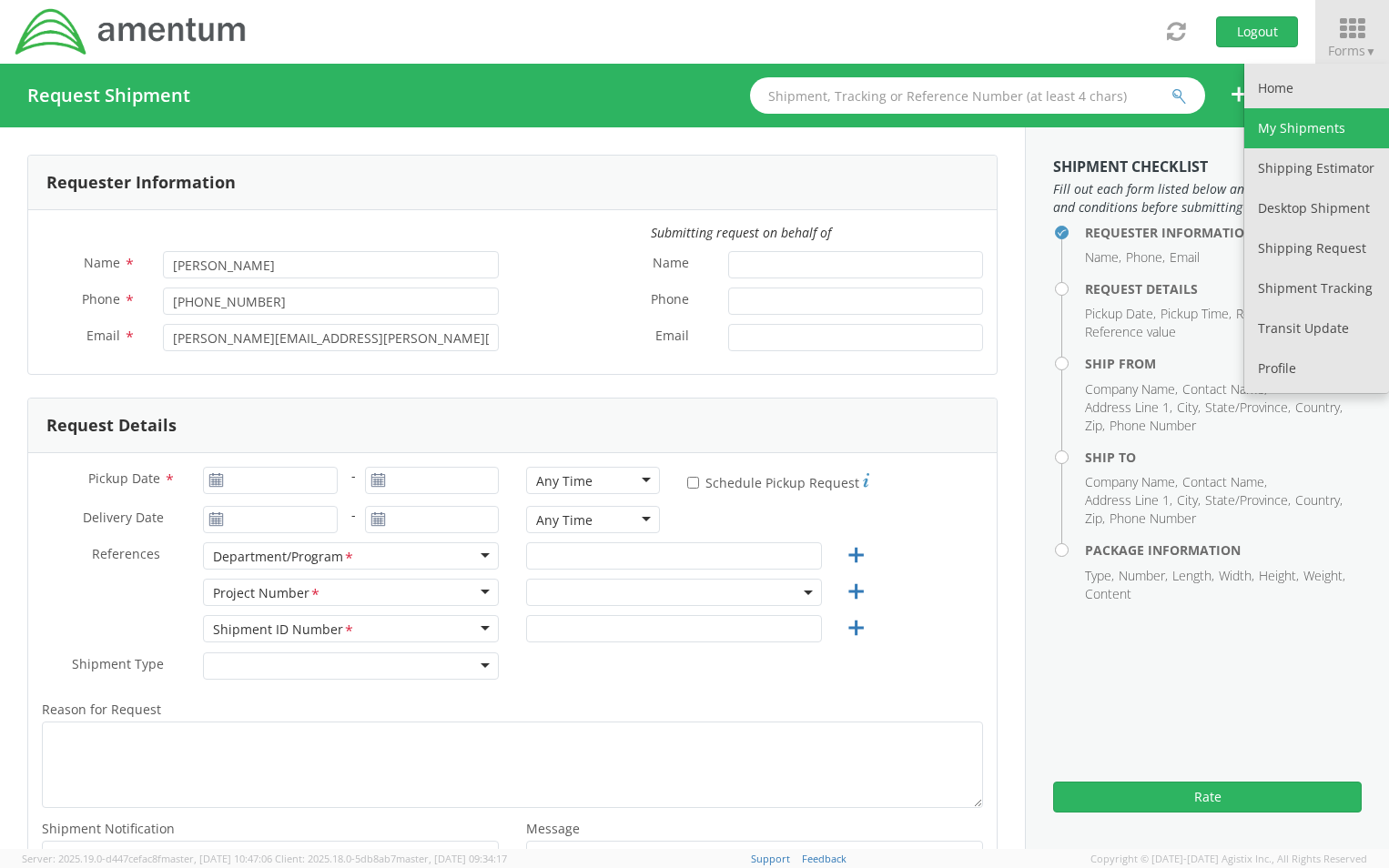
select select "ADMN.100040.00000"
click at [1301, 130] on link "My Shipments" at bounding box center [1316, 128] width 144 height 40
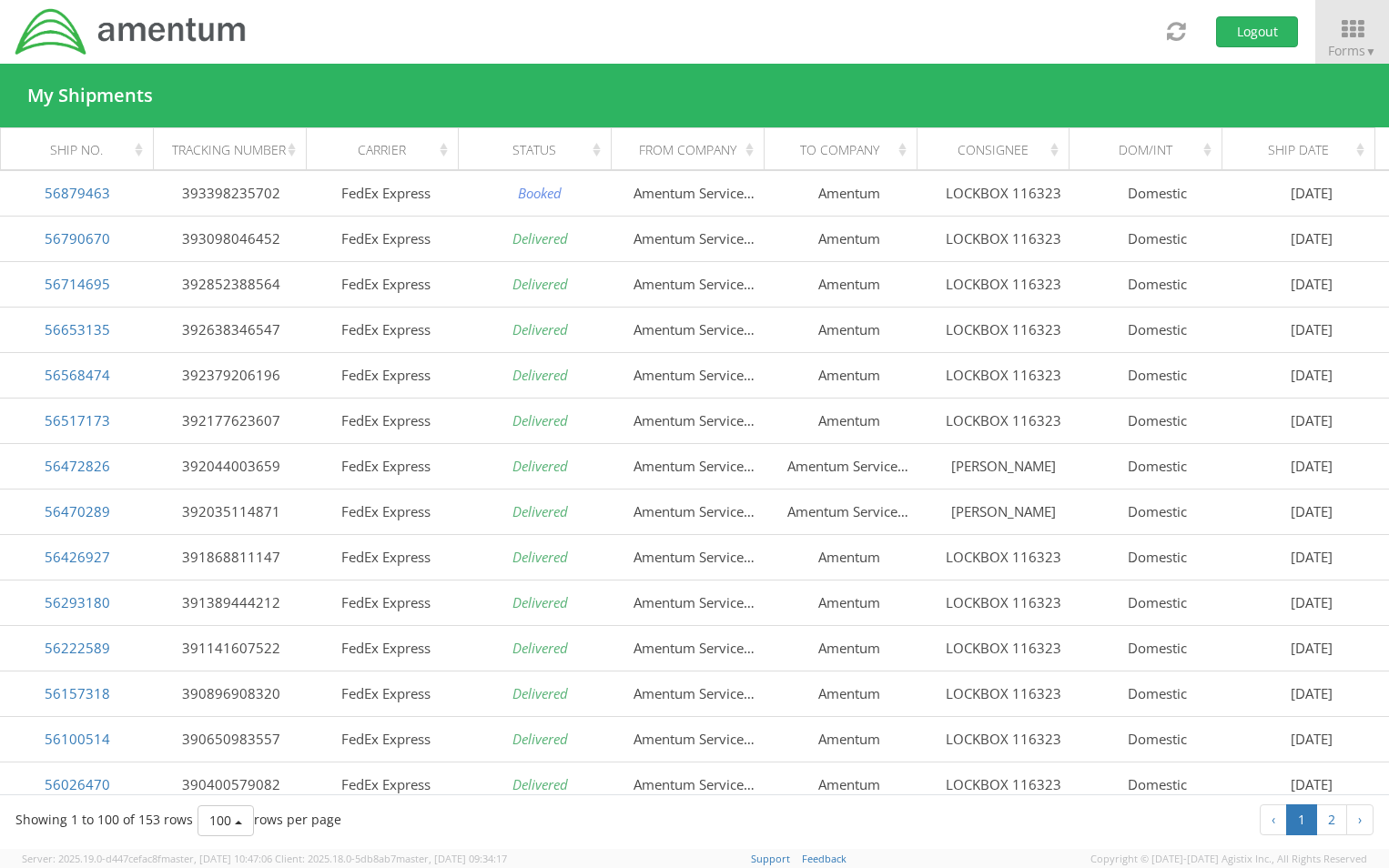
click at [597, 154] on div "Status" at bounding box center [540, 150] width 130 height 19
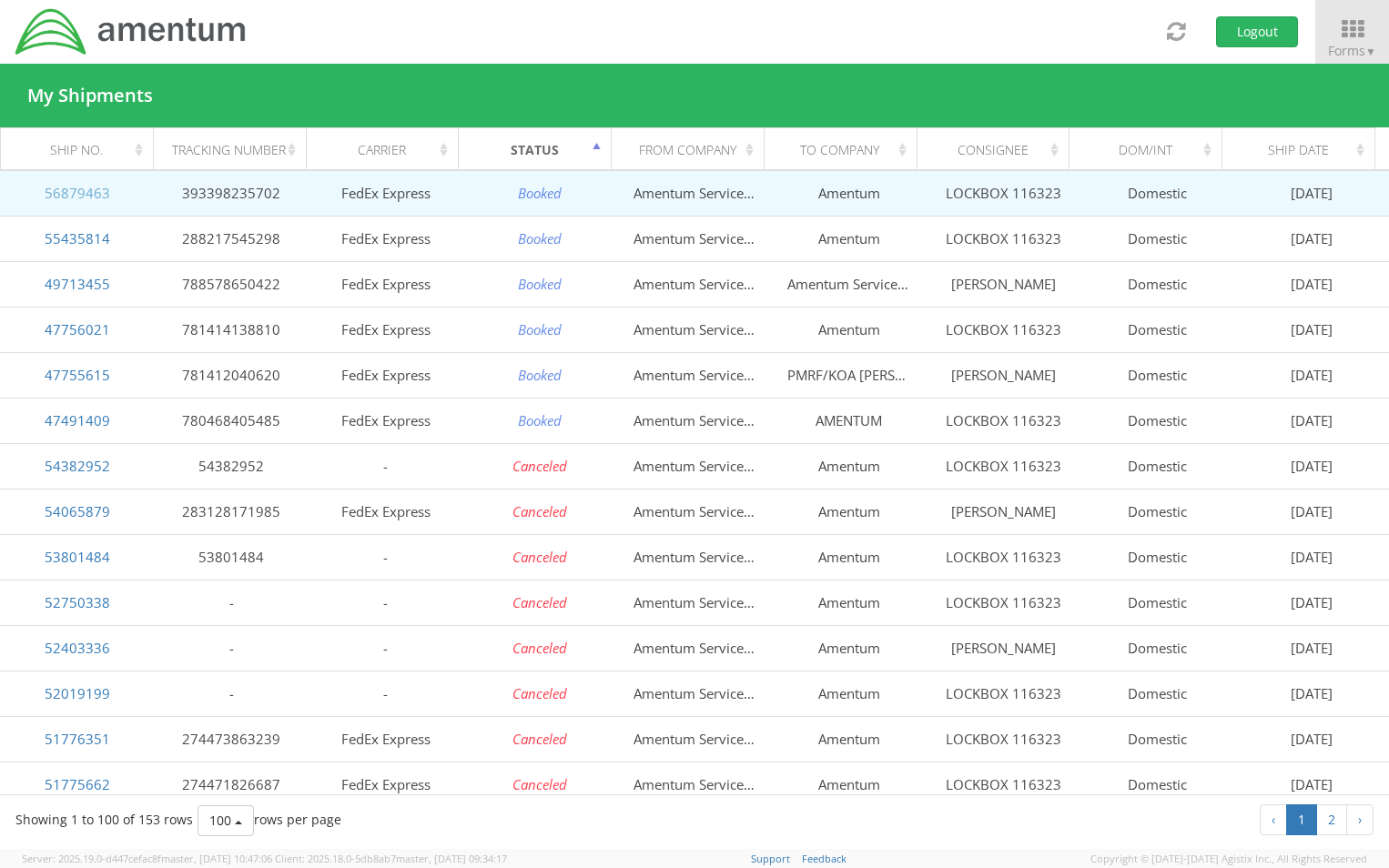
click at [82, 195] on link "56879463" at bounding box center [77, 193] width 65 height 19
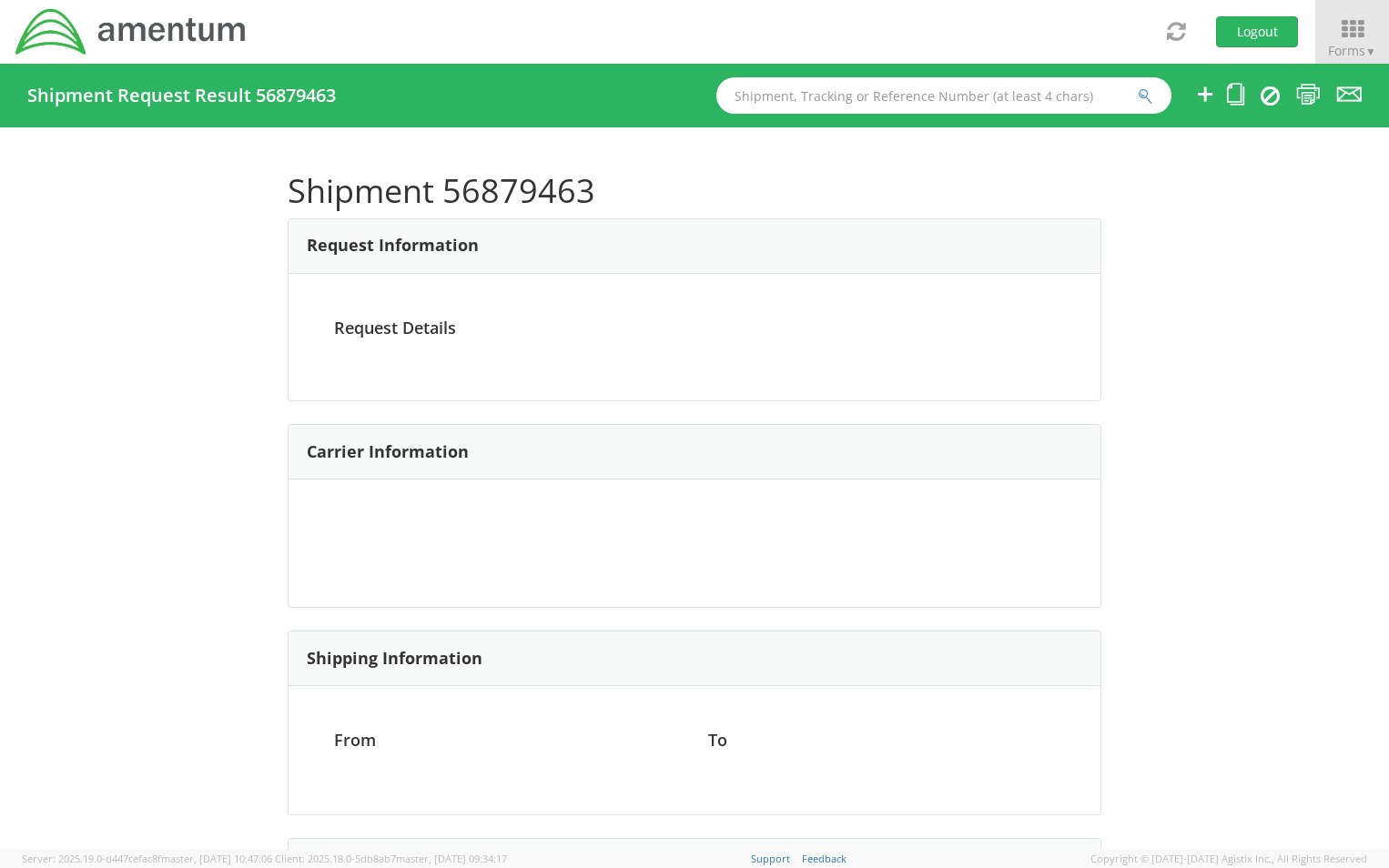
click at [82, 195] on div at bounding box center [694, 434] width 1389 height 868
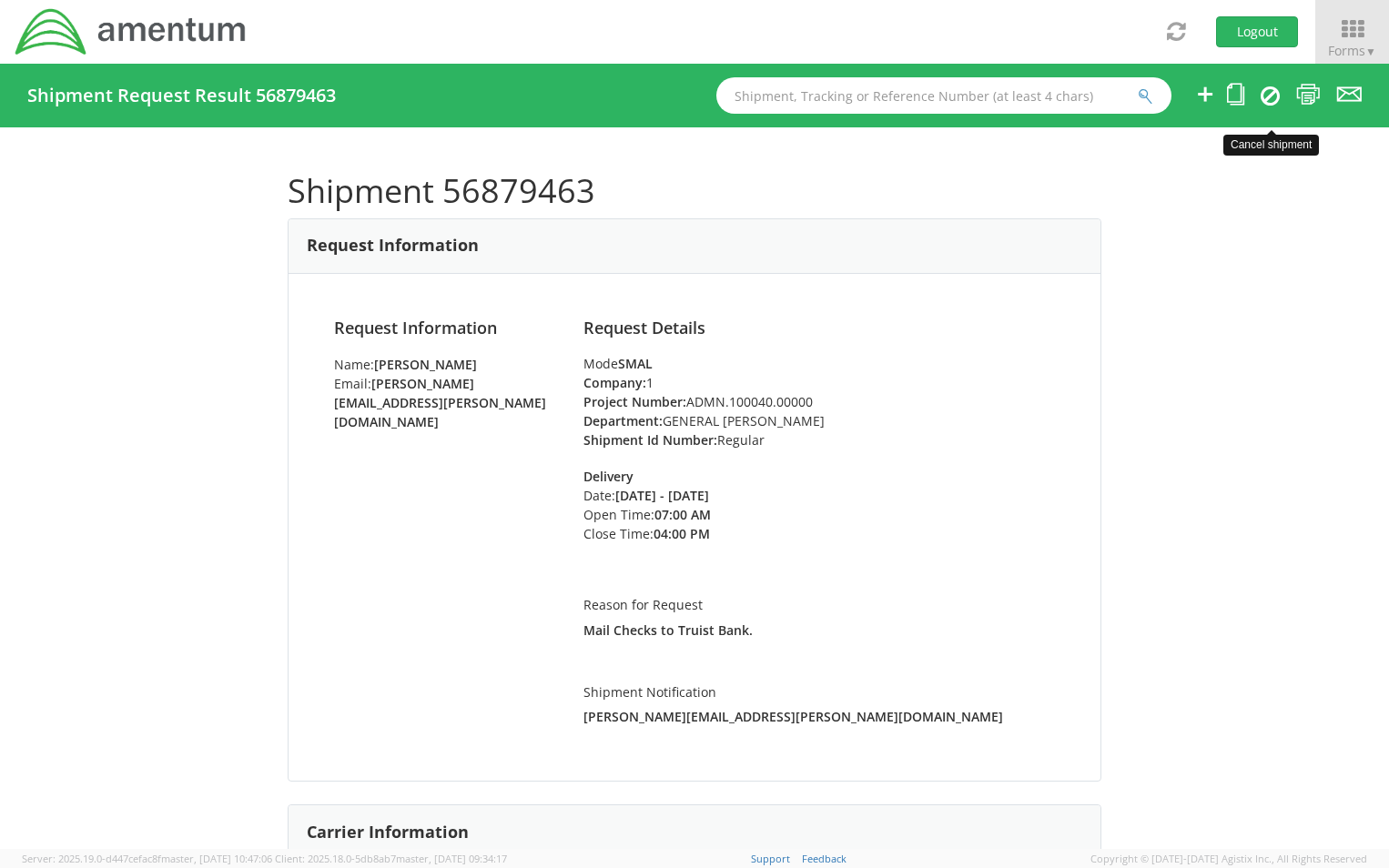
click at [1267, 98] on icon at bounding box center [1270, 95] width 20 height 21
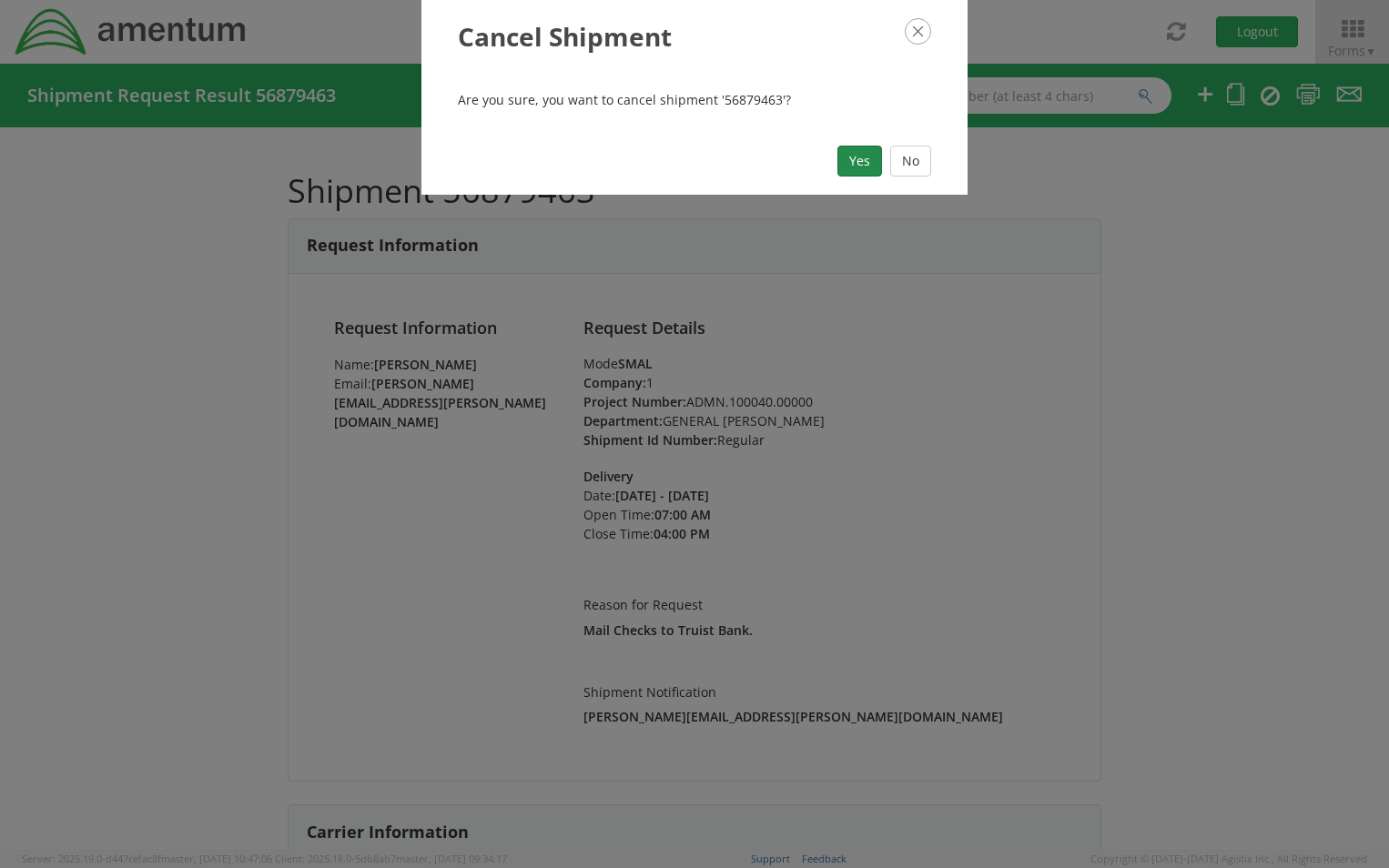
click at [846, 164] on button "Yes" at bounding box center [860, 160] width 45 height 31
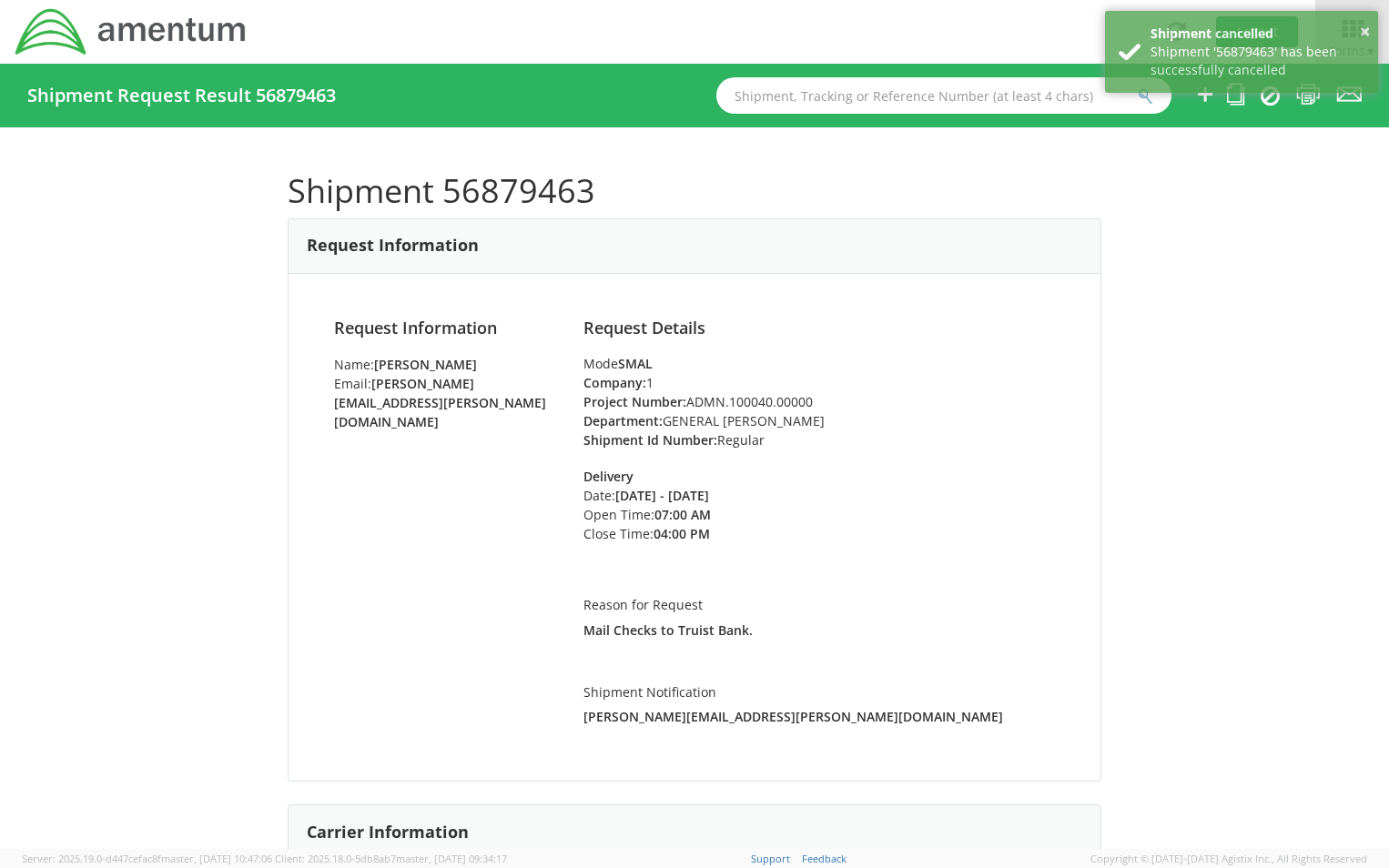
click at [1248, 176] on div "Shipment 56879463 Request Information Request Information Name: Katherine Fidde…" at bounding box center [694, 488] width 1389 height 722
click at [1199, 97] on div "× Shipment cancelled Shipment '56879463' has been successfully cancelled" at bounding box center [1241, 55] width 273 height 88
click at [853, 91] on input "text" at bounding box center [944, 95] width 456 height 36
click at [1314, 232] on div "Shipment 56879463 Request Information Request Information Name: Katherine Fidde…" at bounding box center [694, 488] width 1389 height 722
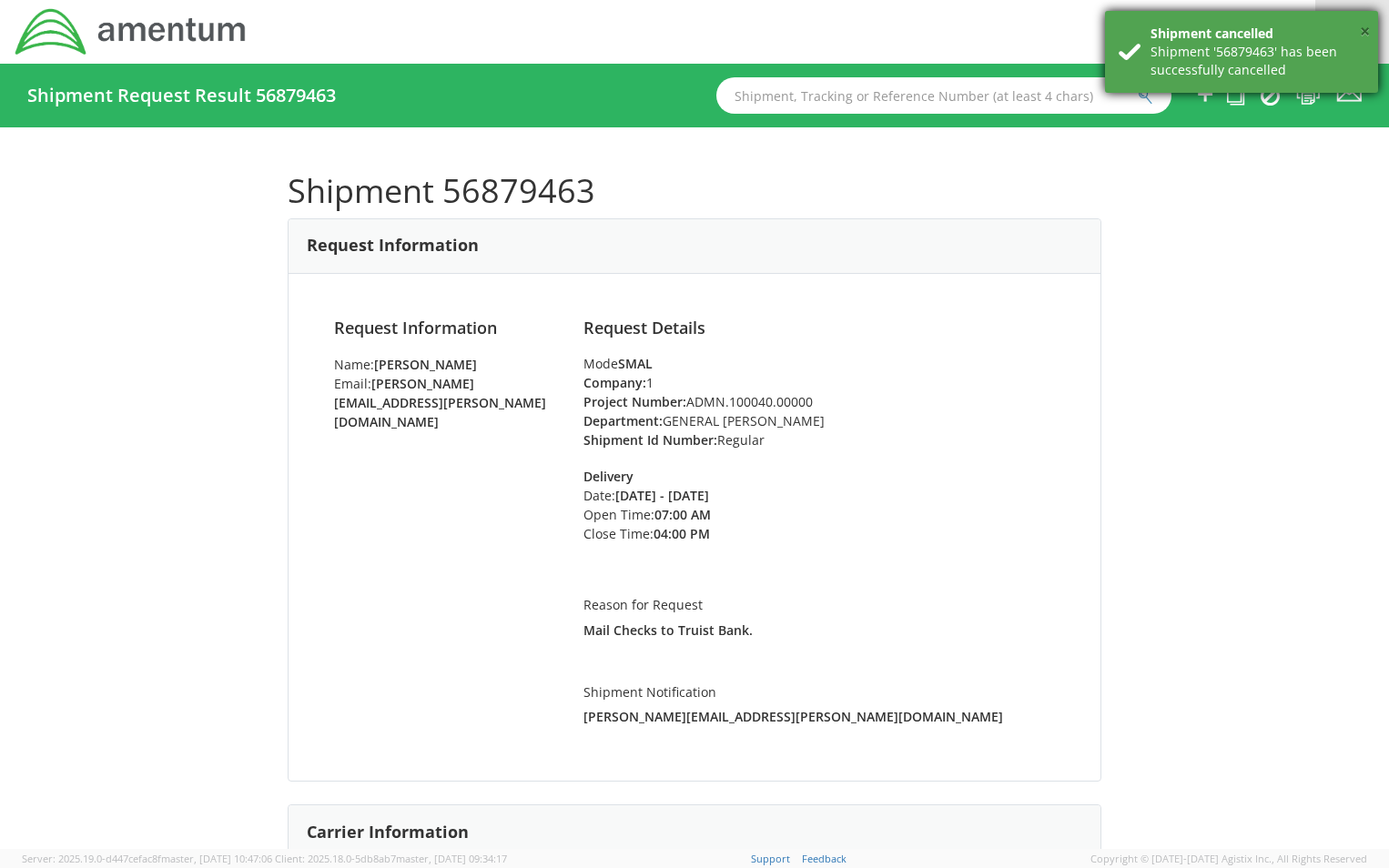
click at [1369, 29] on button "×" at bounding box center [1365, 33] width 10 height 26
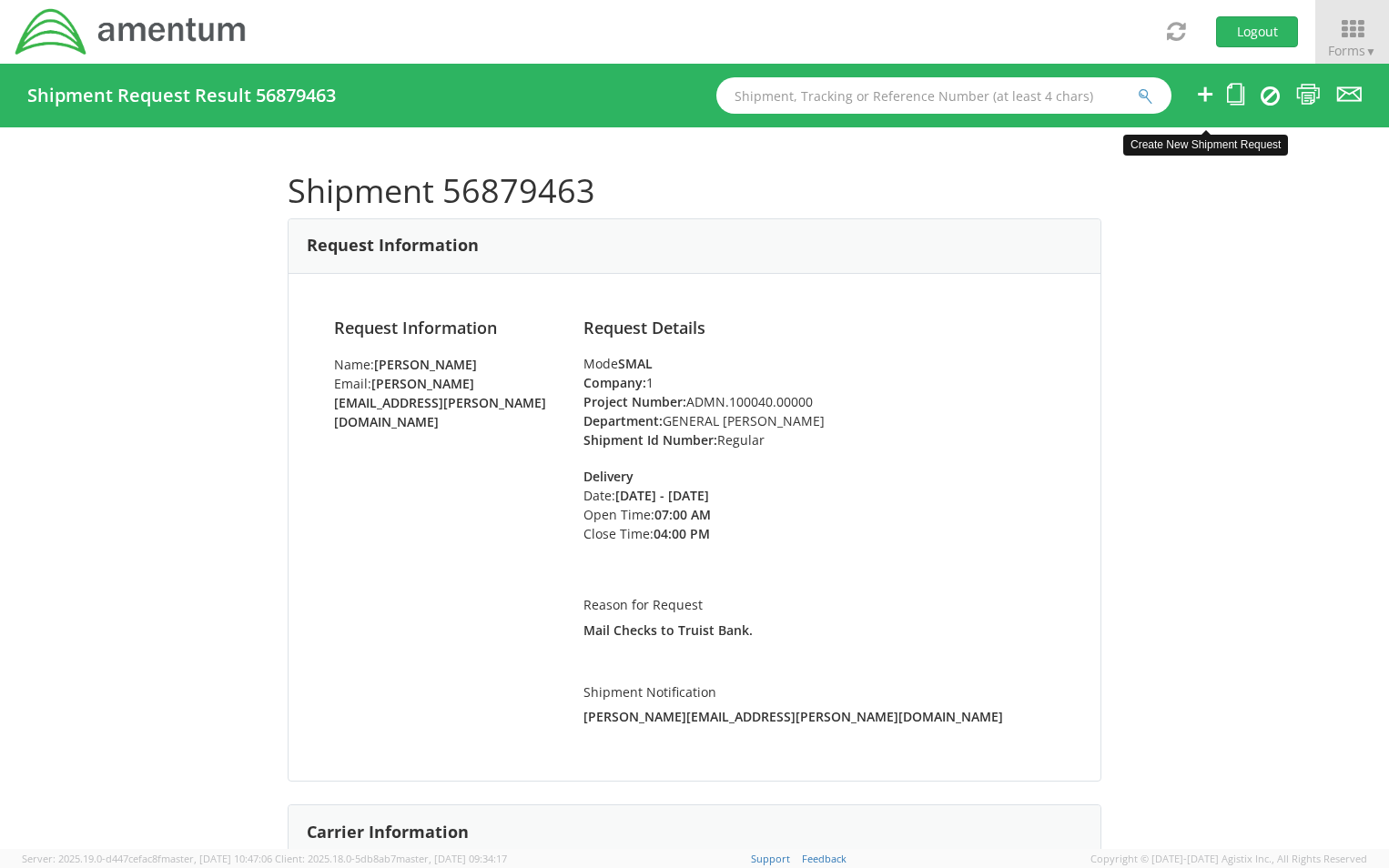
click at [1204, 91] on icon at bounding box center [1205, 94] width 21 height 22
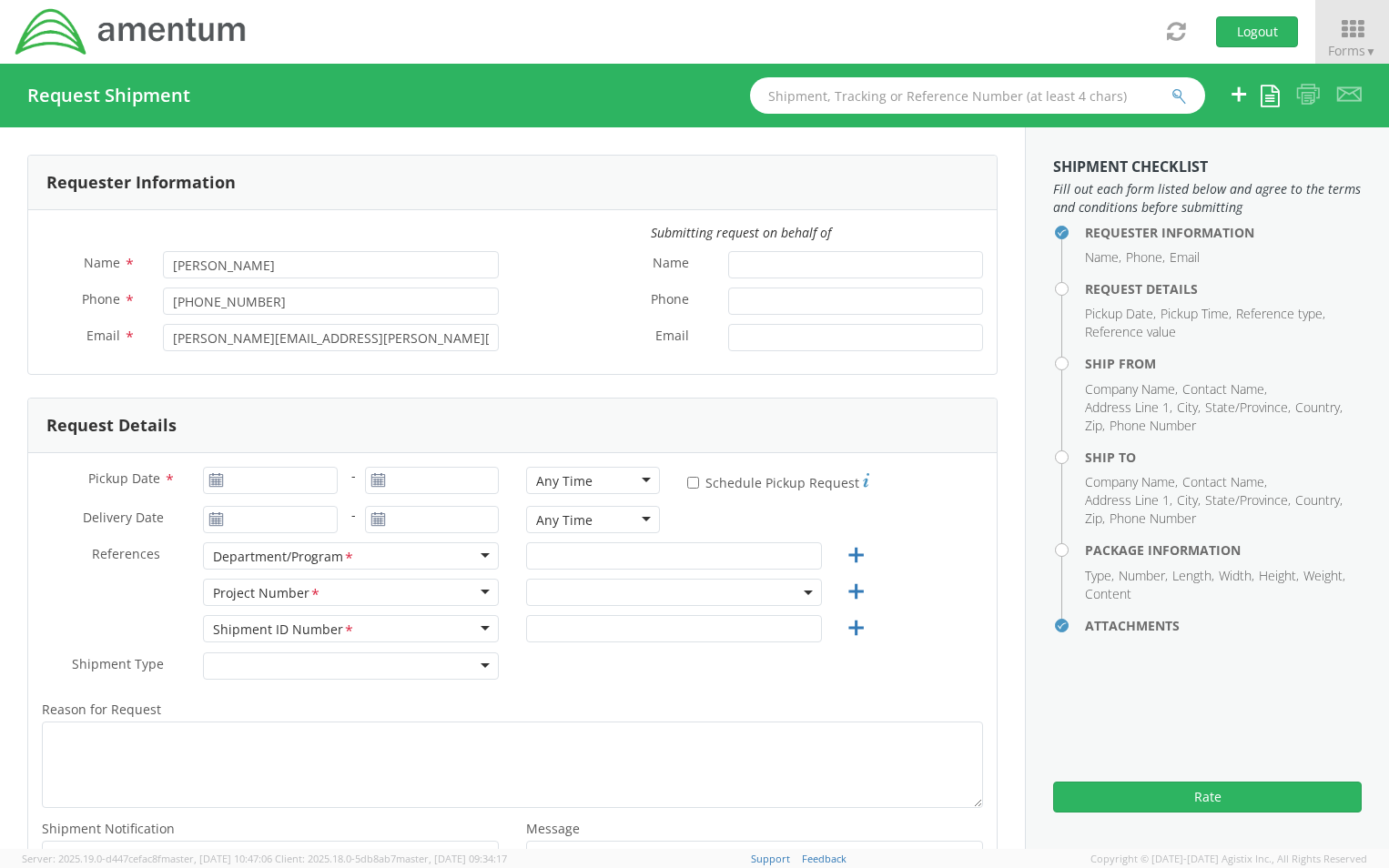
select select "ADMN.100040.00000"
click at [1269, 99] on icon at bounding box center [1270, 95] width 20 height 21
click at [1218, 148] on link "Create from template" at bounding box center [1195, 152] width 168 height 23
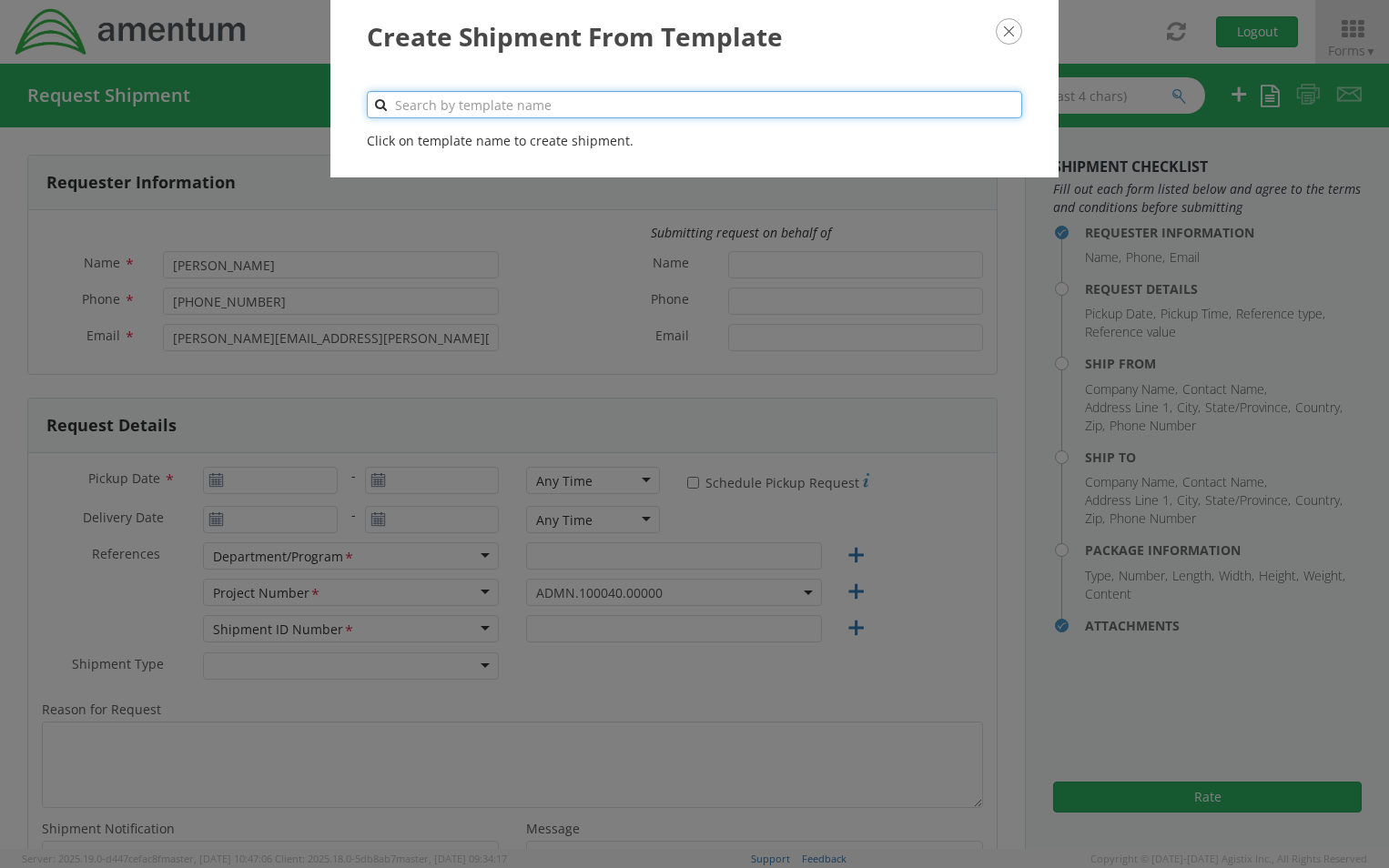
click at [429, 111] on input "text" at bounding box center [694, 104] width 655 height 27
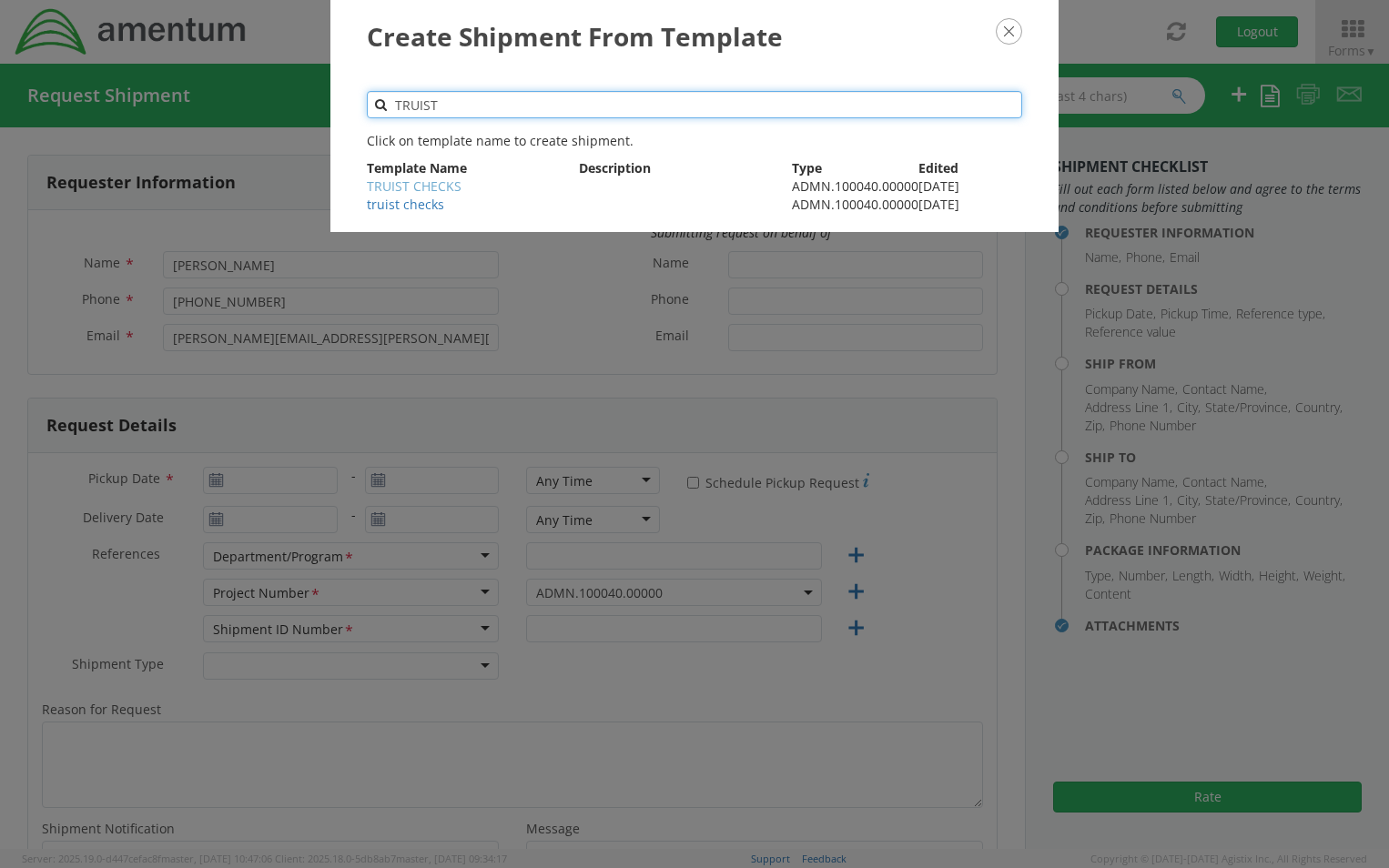
type input "TRUIST"
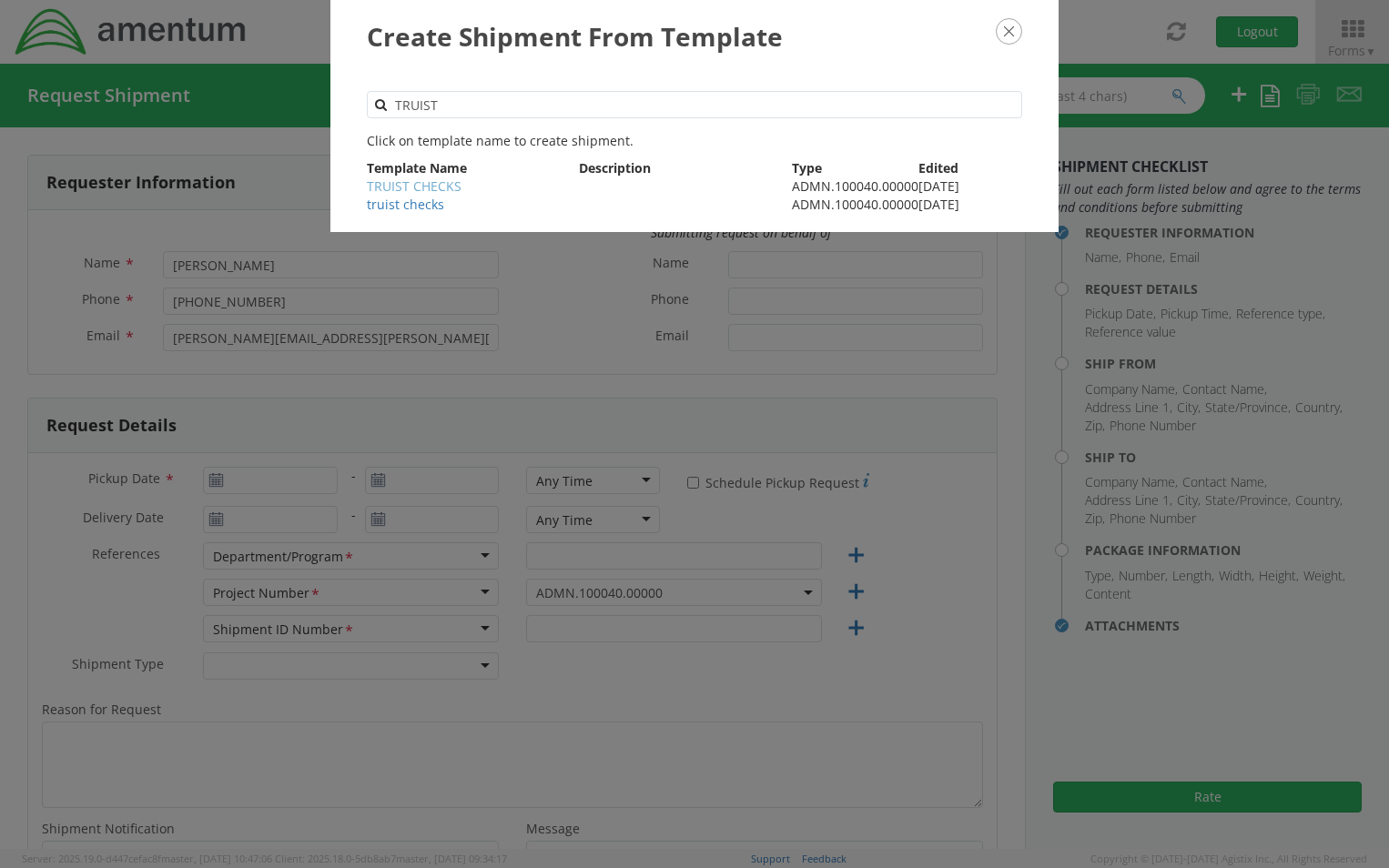
click at [449, 190] on link "TRUIST CHECKS" at bounding box center [415, 186] width 95 height 18
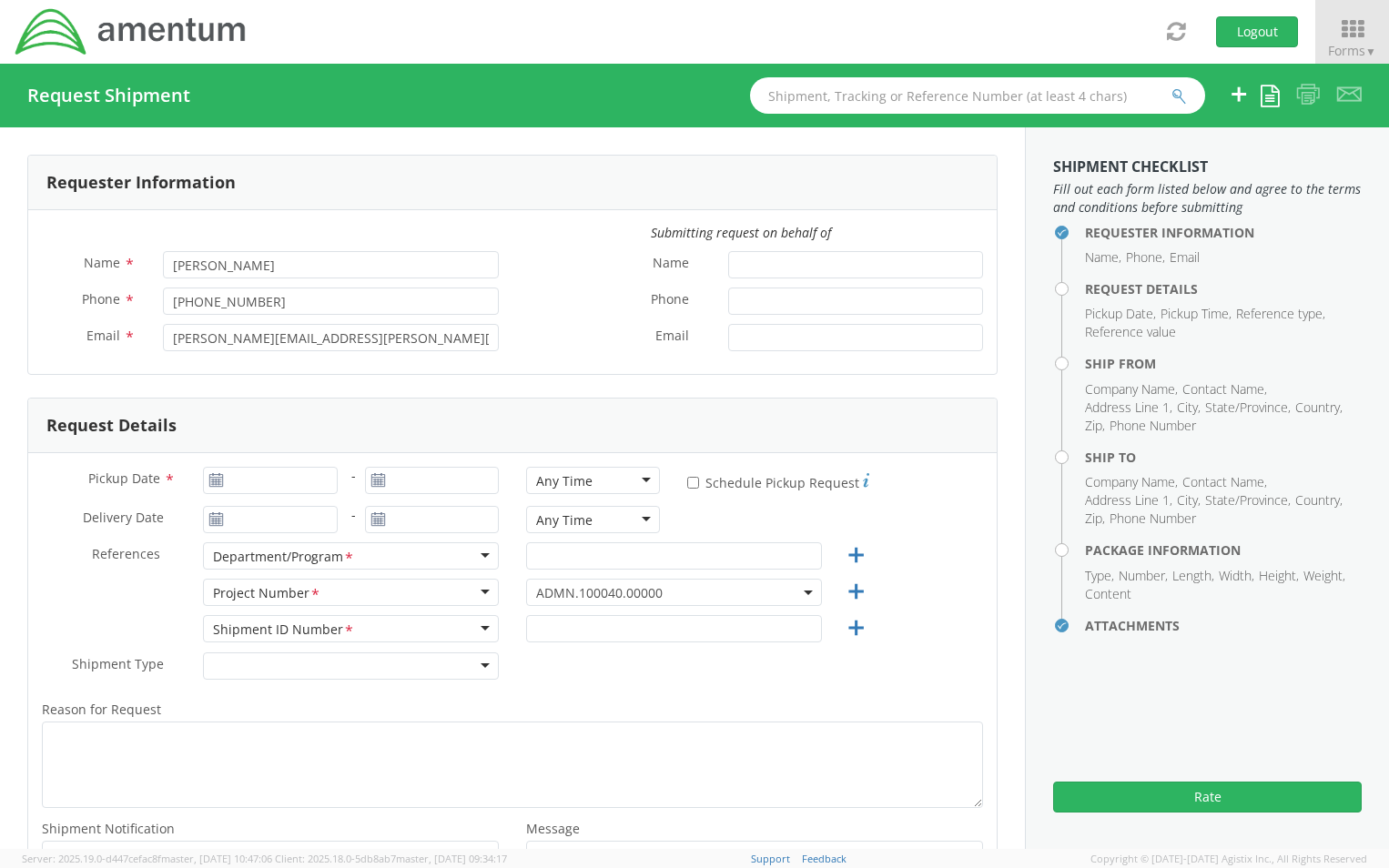
type input "13019443121"
type input "[DATE]"
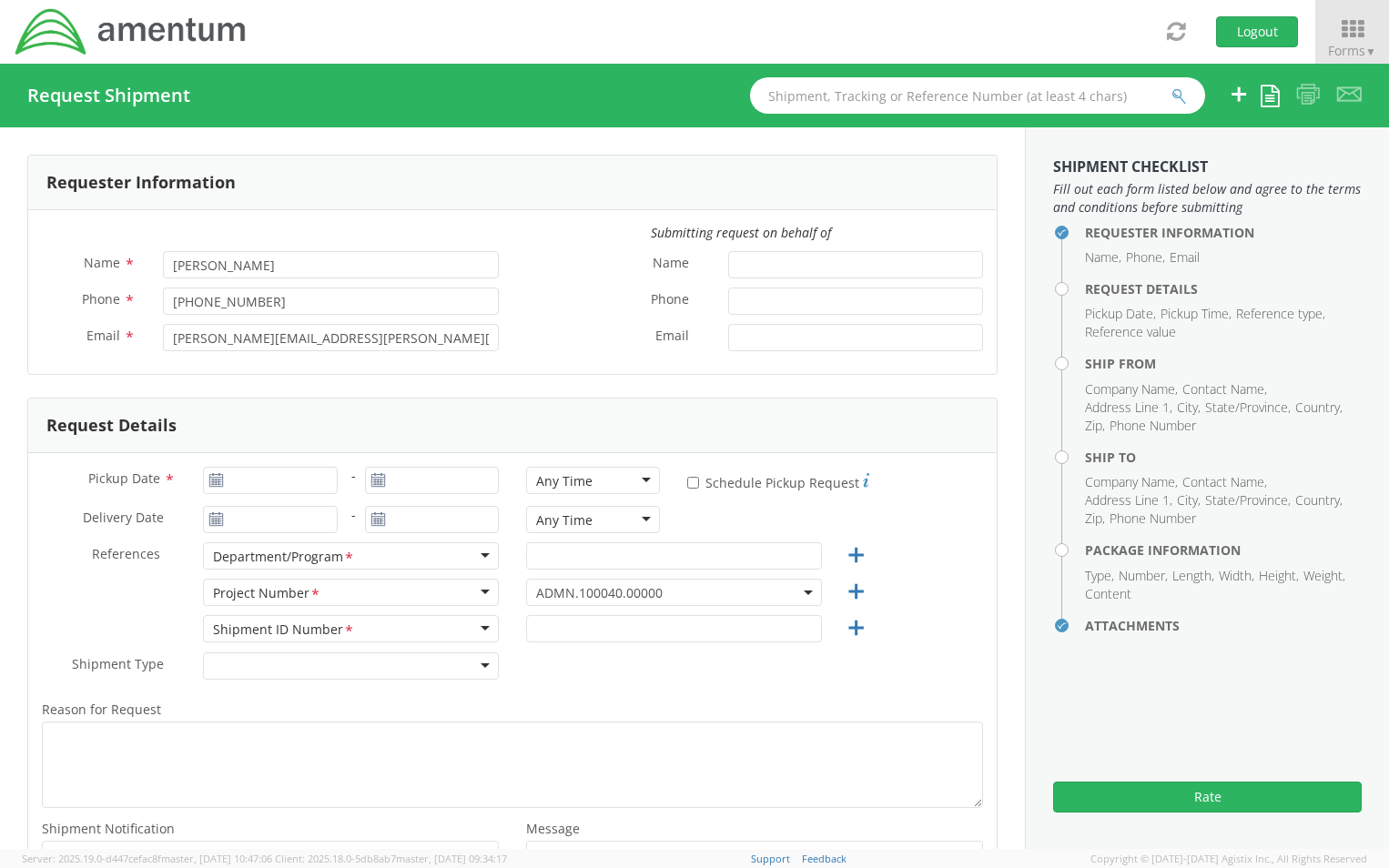
type input "GENERAL [PERSON_NAME]"
type input "Regular"
type textarea "Mail Checks to Truist Bank."
select select
type input "Amentum Services, Inc."
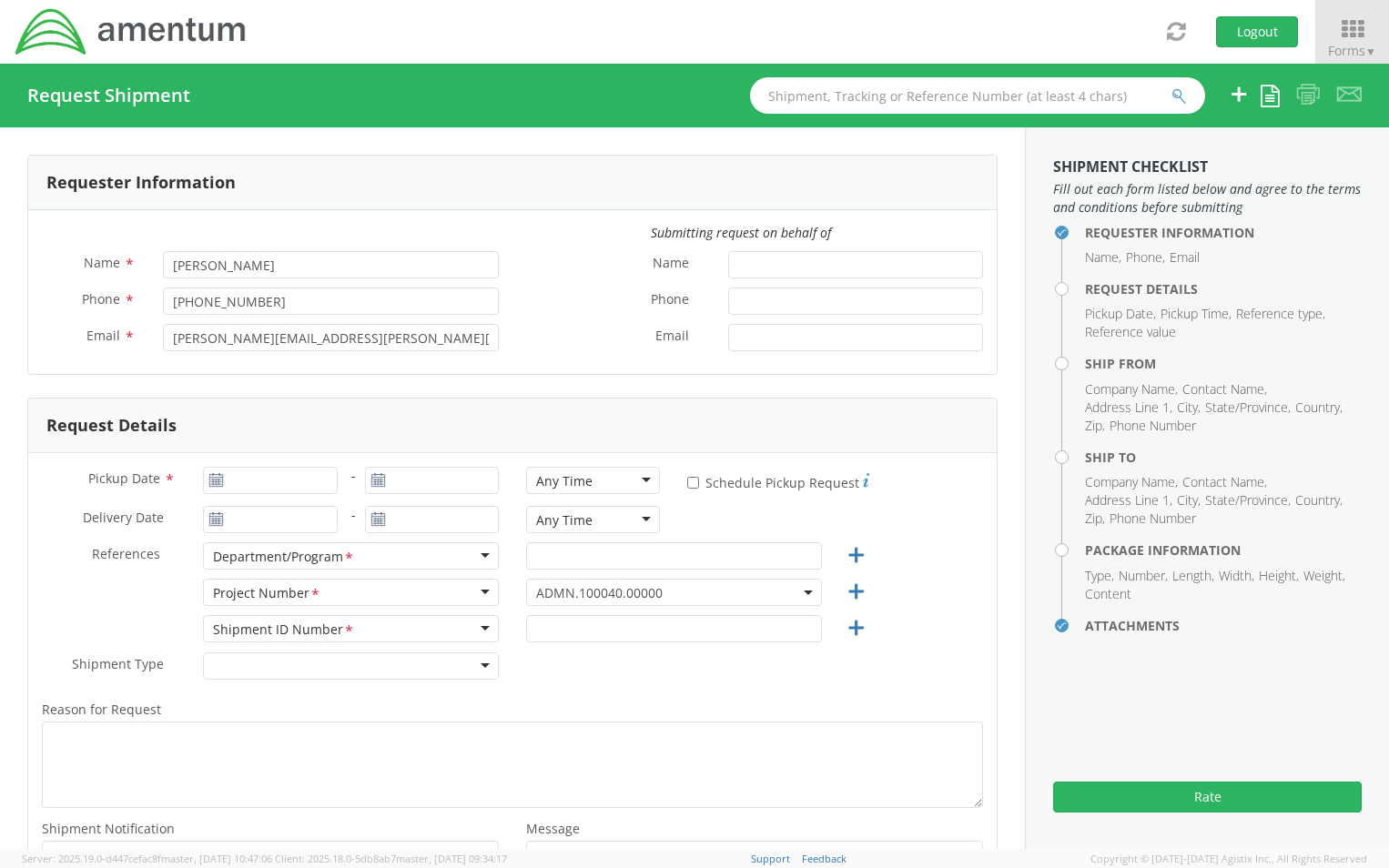
type input "[STREET_ADDRESS][PERSON_NAME]"
type input "Suite 200"
type input "[GEOGRAPHIC_DATA]"
type input "20876"
type input "[PERSON_NAME]"
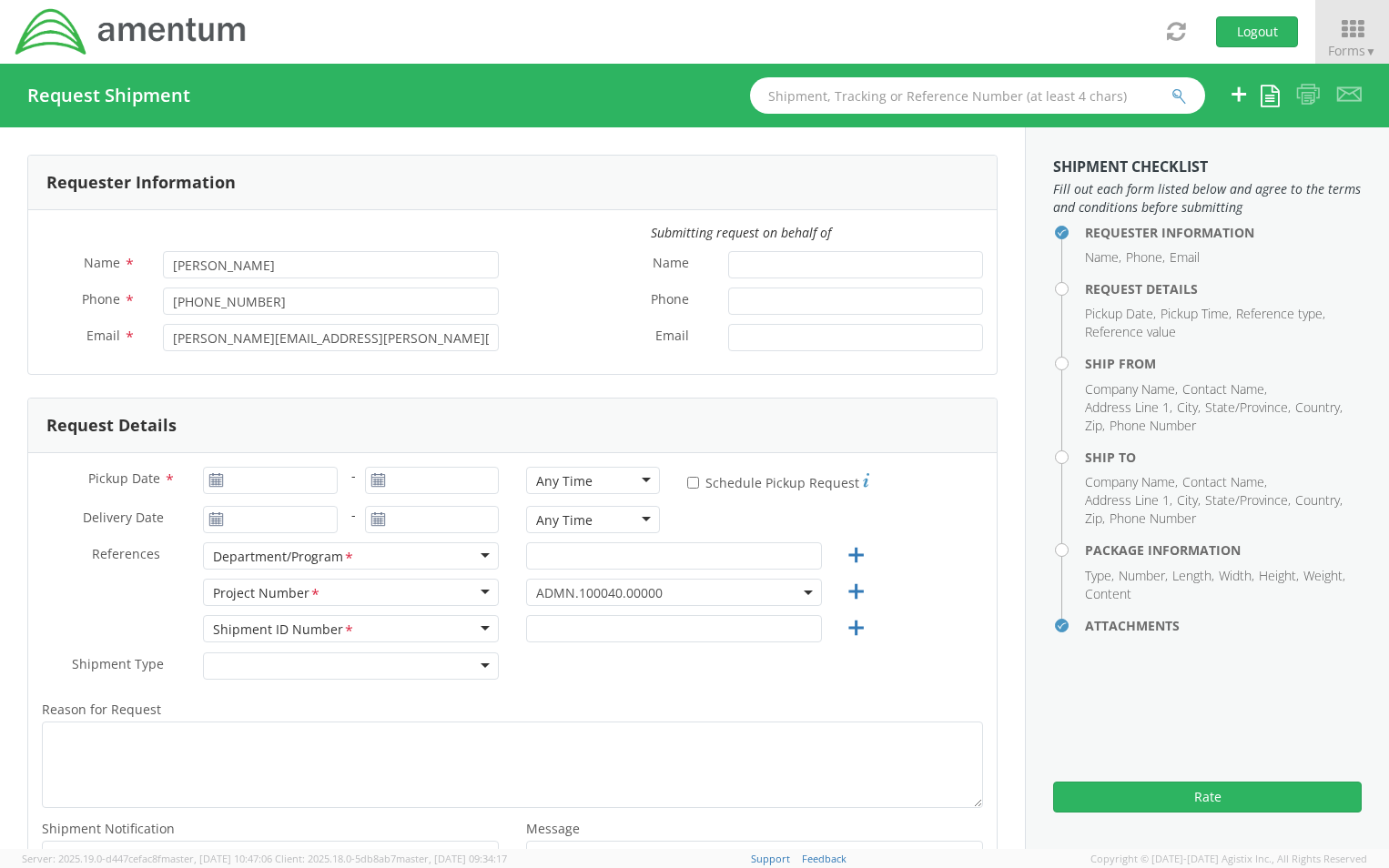
type input "2404463530"
type input "[PERSON_NAME][EMAIL_ADDRESS][PERSON_NAME][DOMAIN_NAME]"
select select
type input "Amentum"
type input "C/O TRUIST"
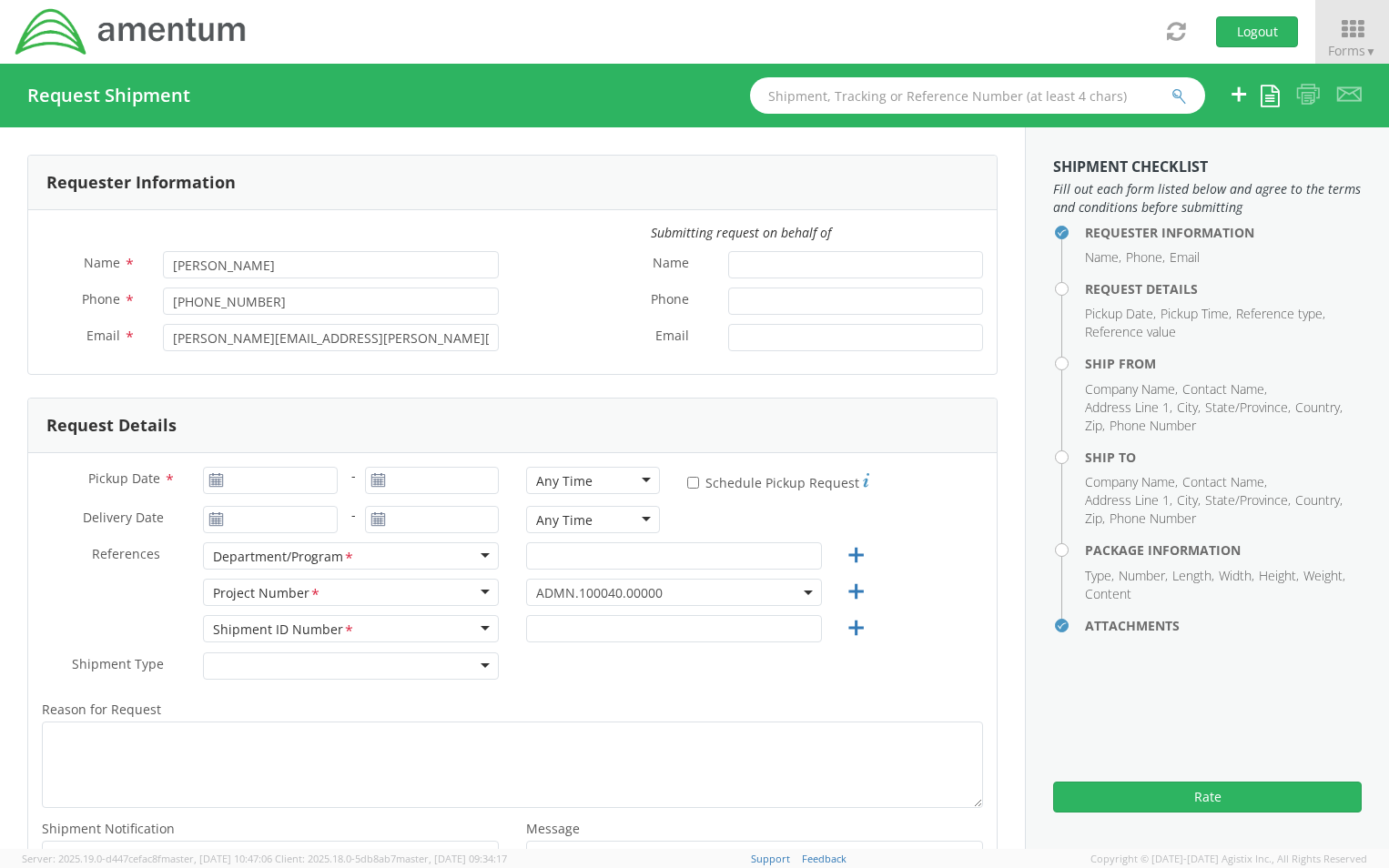
type input "[STREET_ADDRESS]"
type input "STOCKBRIDGE"
type input "30281"
type input "LOCKBOX 116323"
type input "[PHONE_NUMBER]"
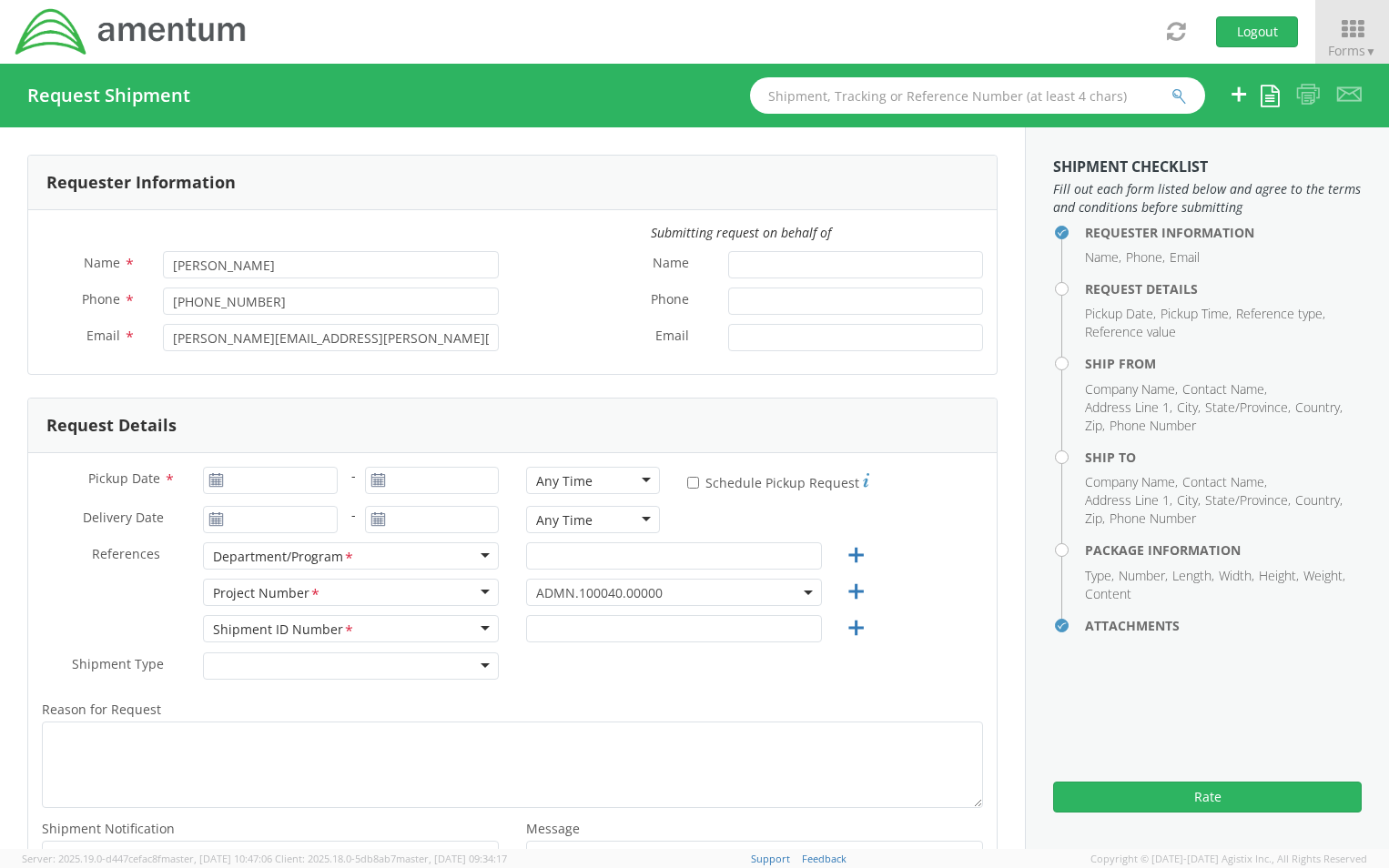
type input "1"
type input "9.5"
type input "12.5"
type input "0.25"
type input "1"
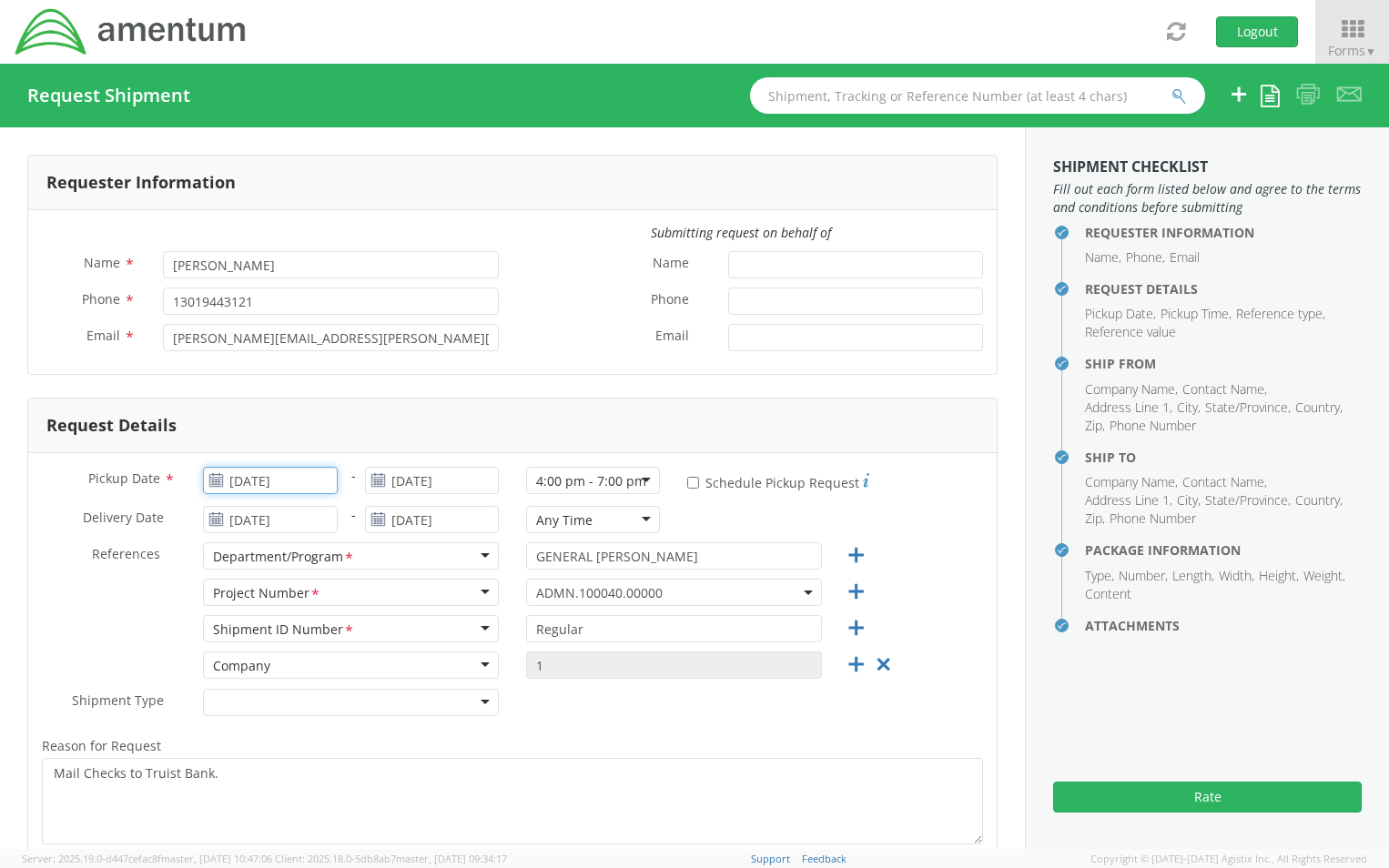
click at [311, 486] on input "[DATE]" at bounding box center [270, 480] width 134 height 27
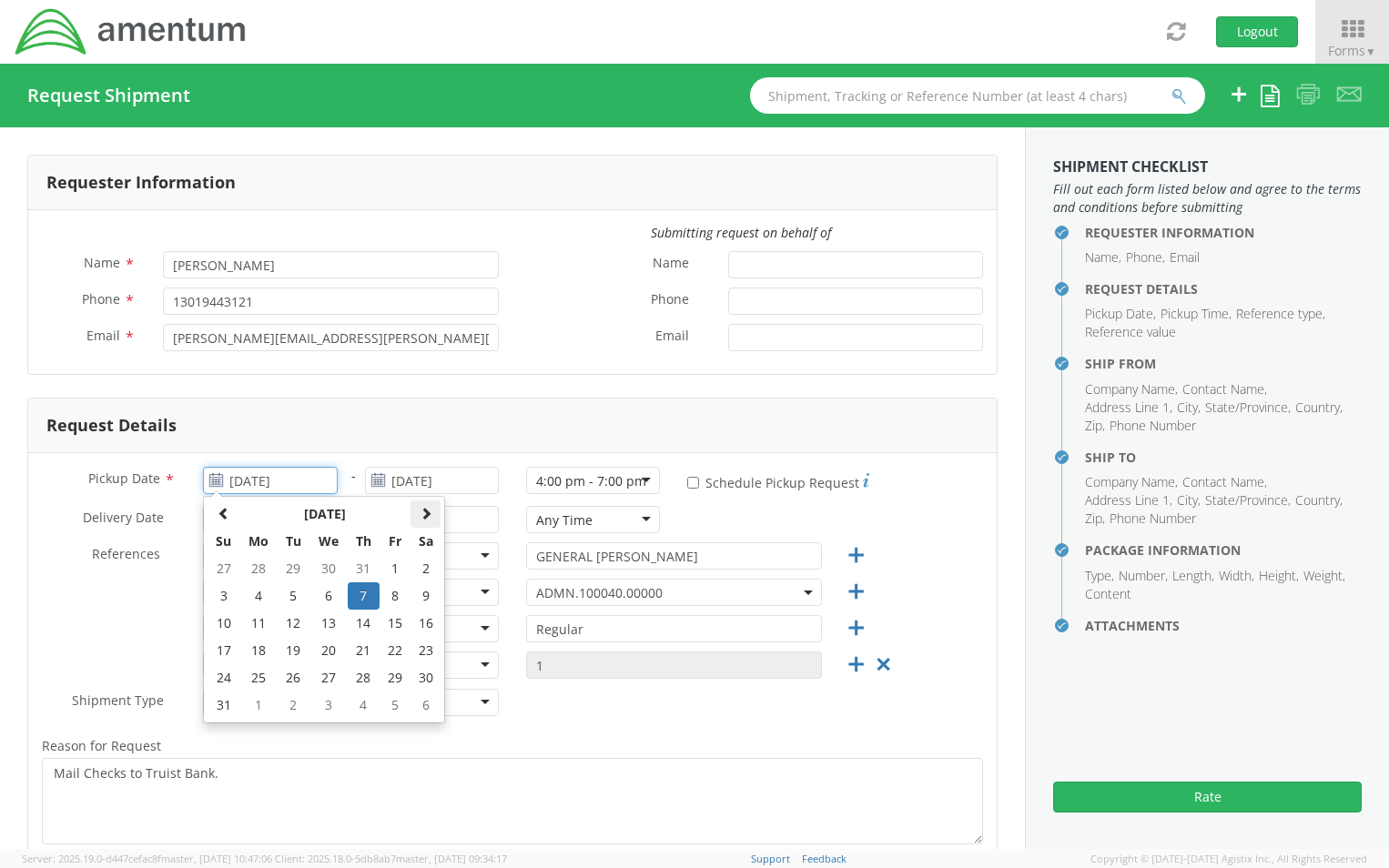
click at [423, 517] on span at bounding box center [426, 513] width 13 height 13
click at [398, 617] on td "19" at bounding box center [394, 623] width 31 height 27
type input "[DATE]"
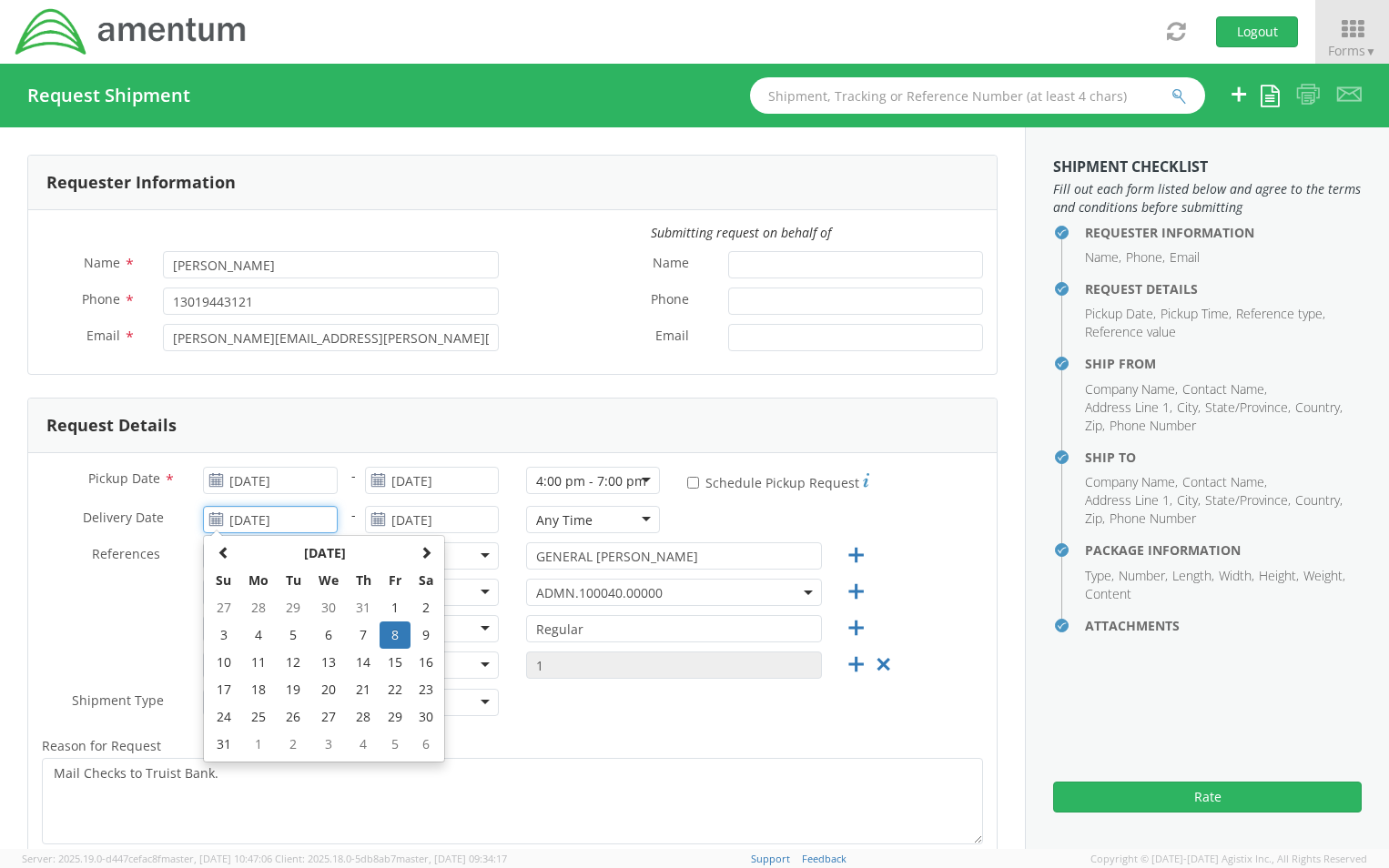
click at [309, 522] on input "[DATE]" at bounding box center [270, 519] width 134 height 27
click at [427, 554] on span at bounding box center [426, 552] width 13 height 13
click at [427, 660] on td "20" at bounding box center [426, 662] width 31 height 27
type input "09/20/2025"
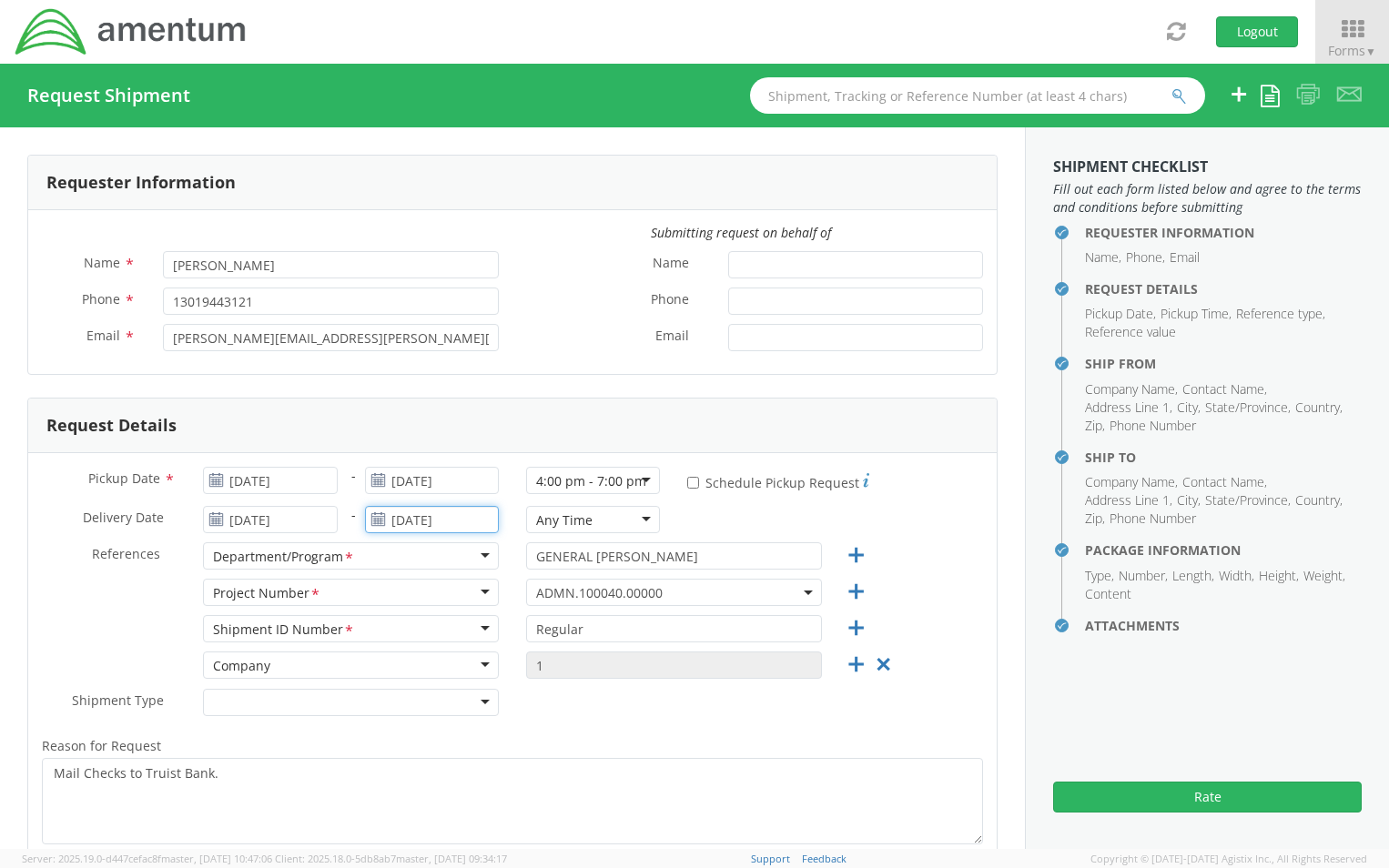
click at [466, 521] on input "[DATE]" at bounding box center [432, 519] width 134 height 27
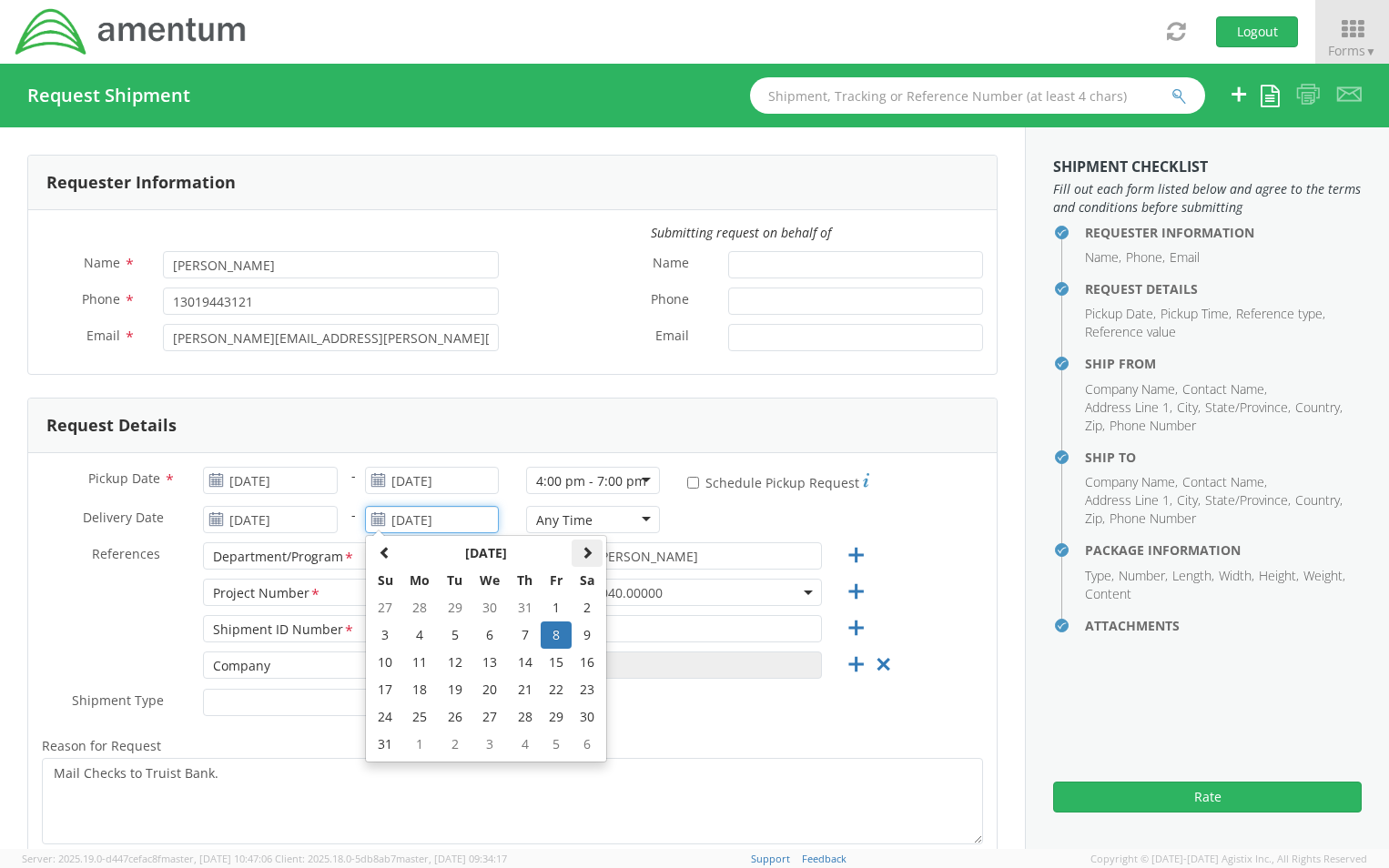
click at [584, 553] on span at bounding box center [587, 552] width 13 height 13
click at [585, 662] on td "20" at bounding box center [587, 662] width 31 height 27
type input "09/20/2025"
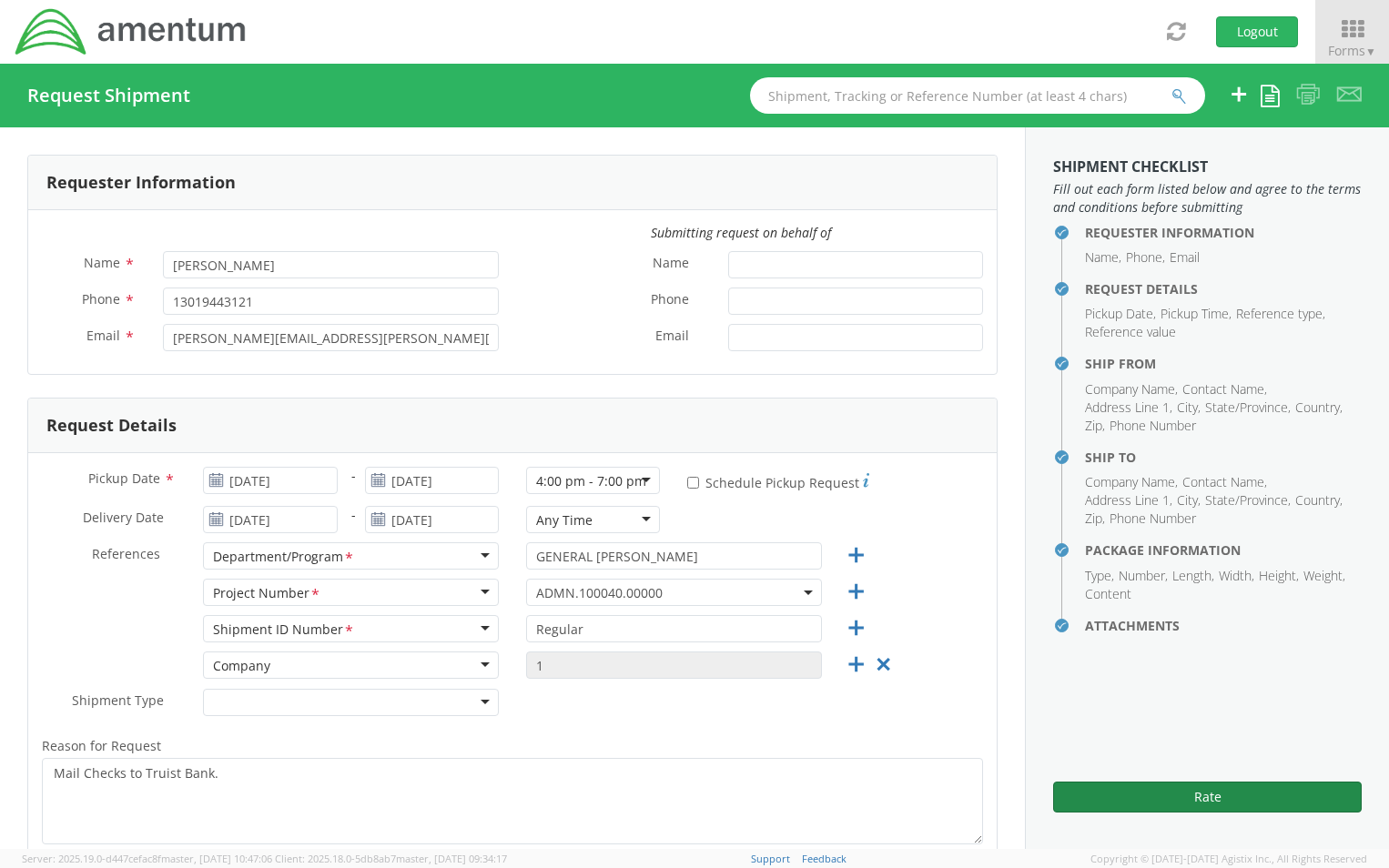
click at [1222, 795] on button "Rate" at bounding box center [1206, 796] width 308 height 31
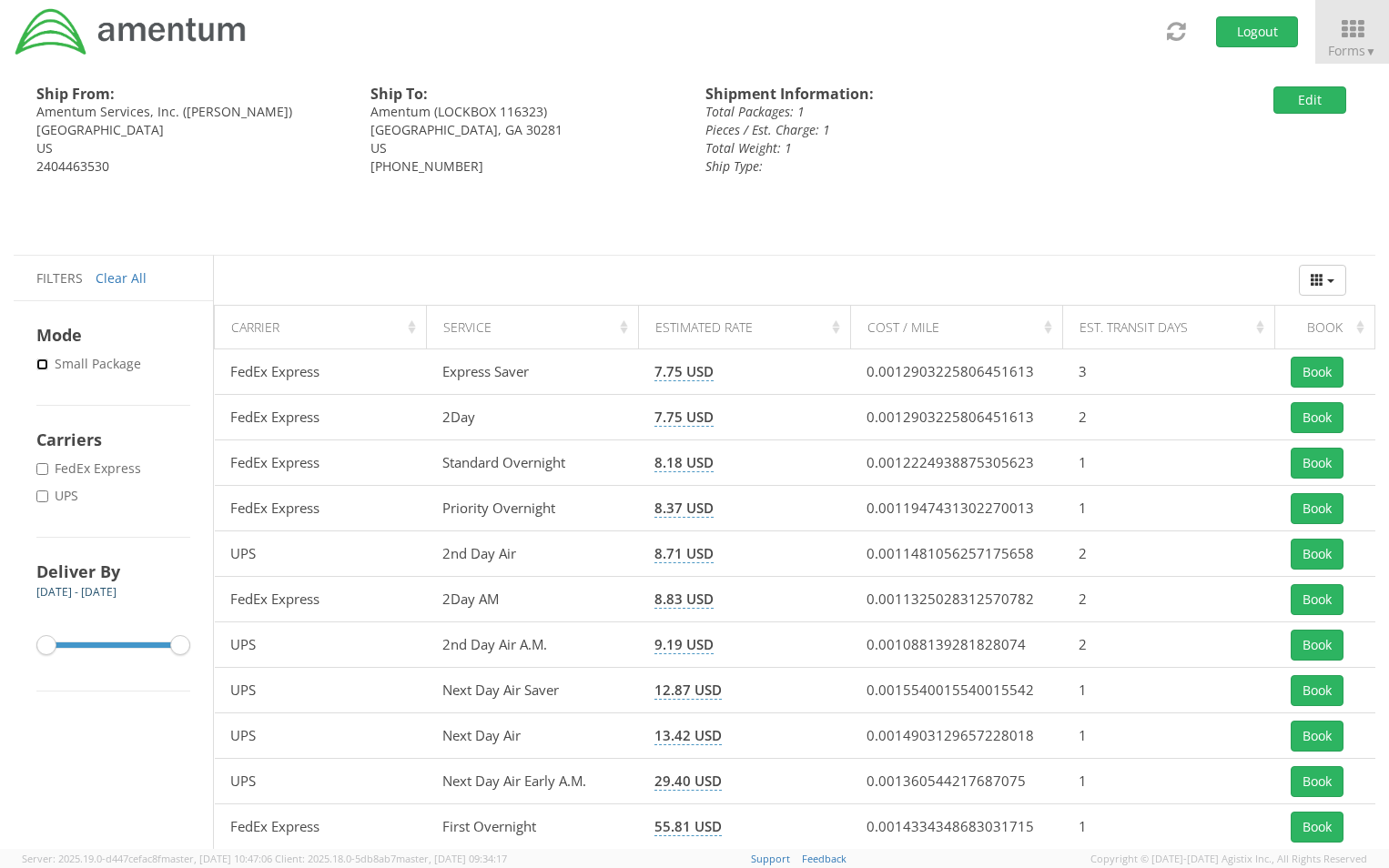
click at [43, 366] on input "* Small Package" at bounding box center [42, 364] width 12 height 12
checkbox input "true"
click at [41, 468] on input "* FedEx Express" at bounding box center [42, 468] width 12 height 12
checkbox input "true"
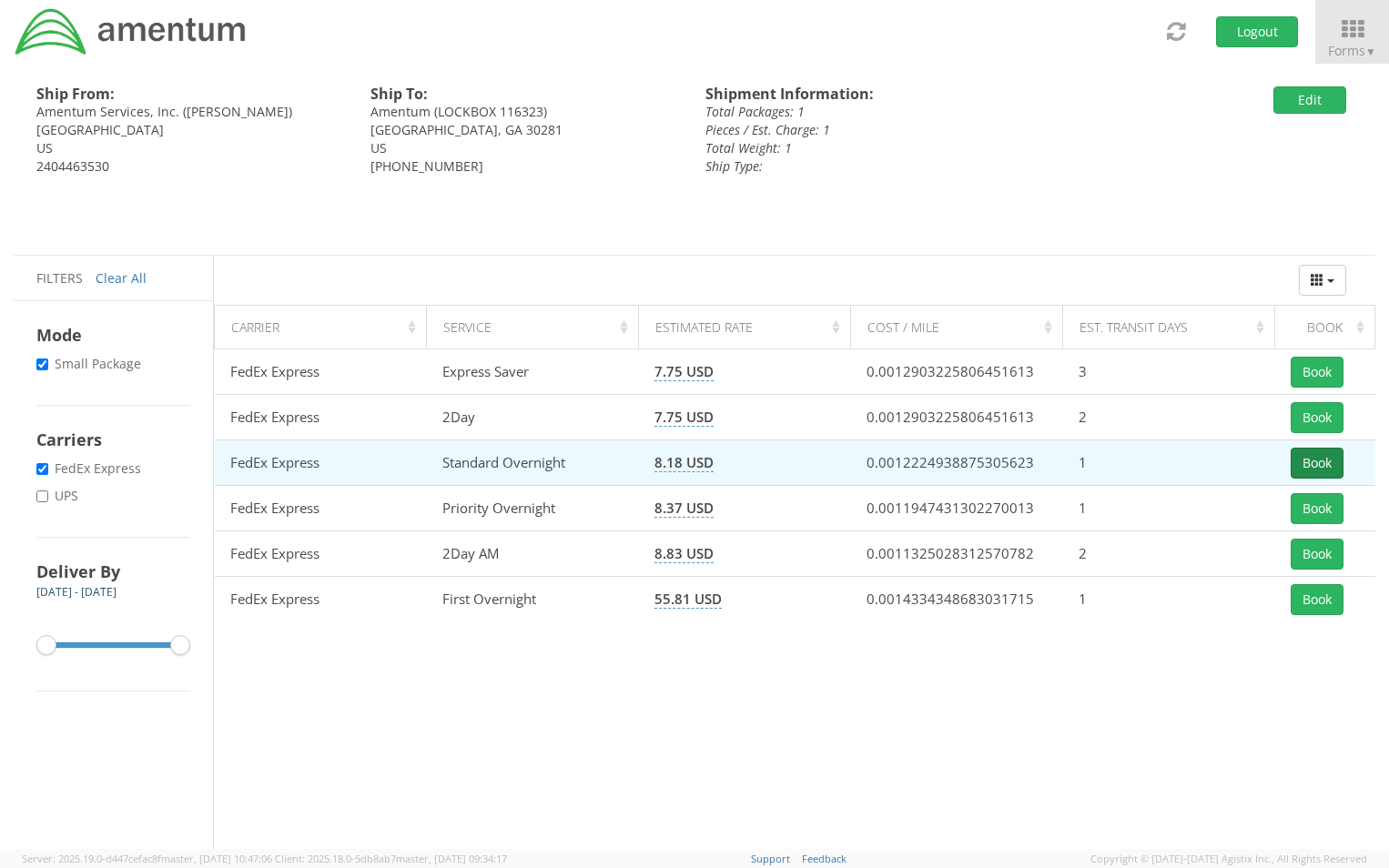
click at [1311, 463] on button "Book" at bounding box center [1316, 463] width 53 height 31
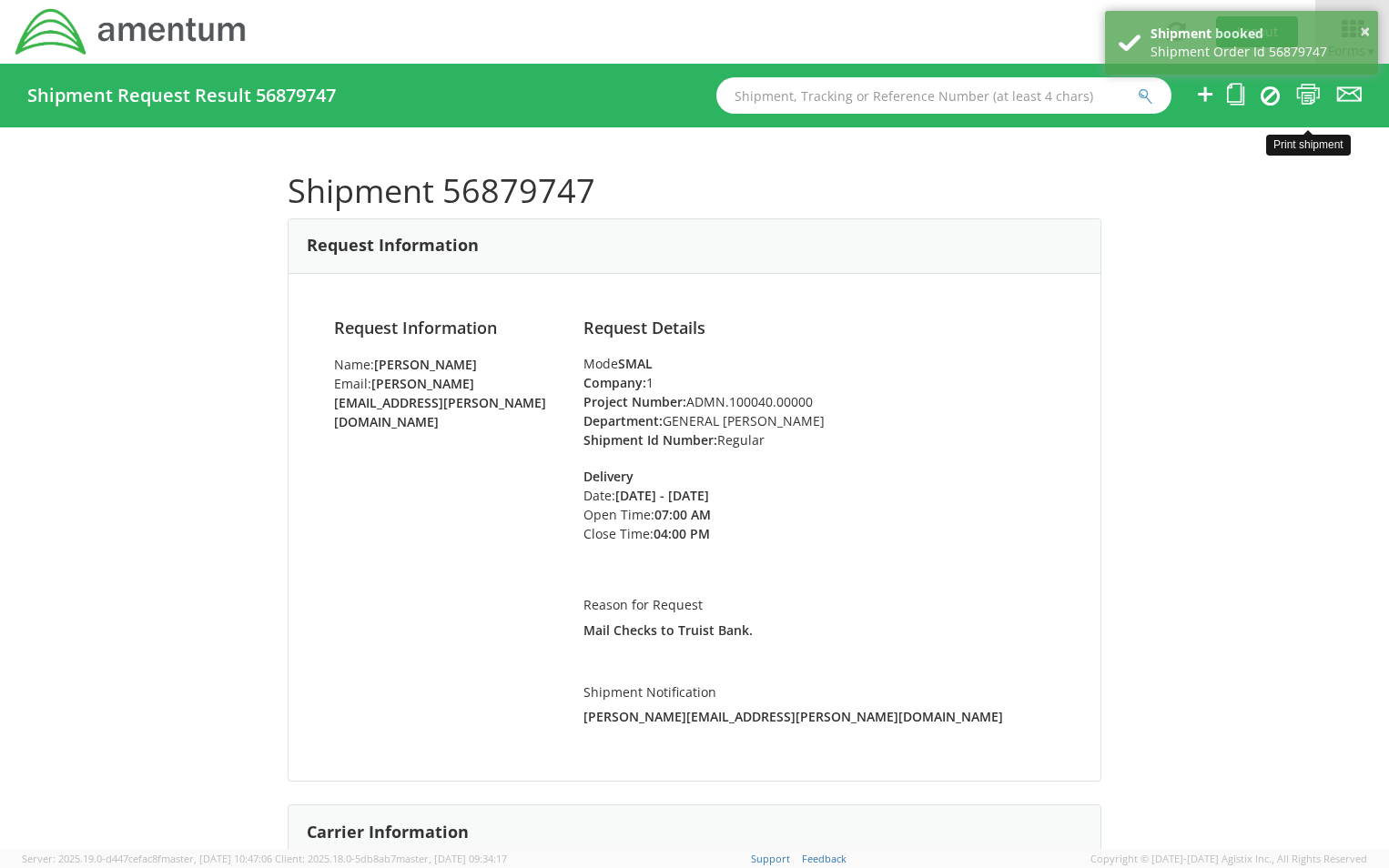
click at [1305, 89] on icon at bounding box center [1308, 94] width 24 height 22
